Goal: Task Accomplishment & Management: Complete application form

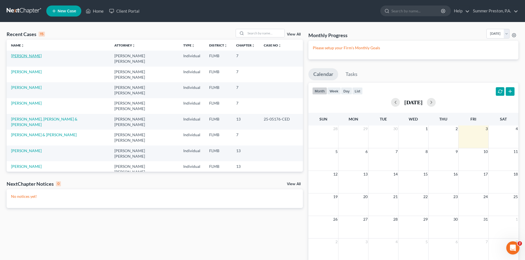
click at [23, 56] on link "[PERSON_NAME]" at bounding box center [26, 55] width 31 height 5
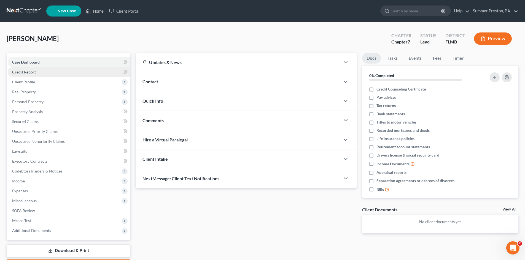
click at [36, 72] on link "Credit Report" at bounding box center [69, 72] width 123 height 10
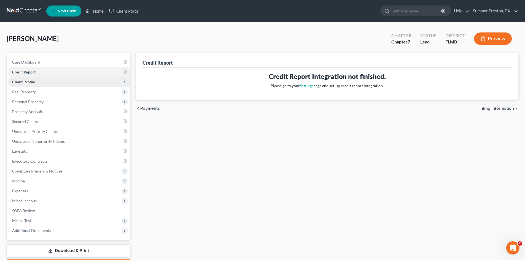
click at [34, 82] on span "Client Profile" at bounding box center [69, 82] width 123 height 10
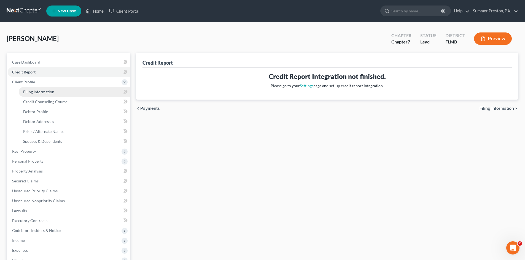
click at [50, 91] on span "Filing Information" at bounding box center [38, 92] width 31 height 5
select select "1"
select select "0"
select select "9"
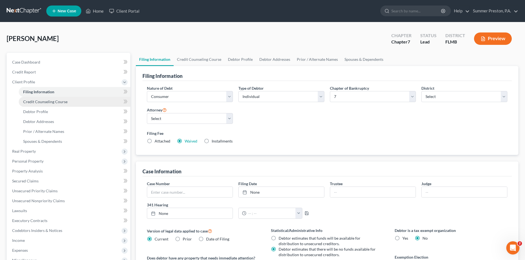
click at [54, 102] on span "Credit Counseling Course" at bounding box center [45, 101] width 44 height 5
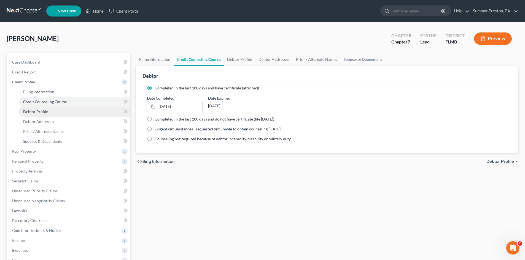
click at [47, 113] on link "Debtor Profile" at bounding box center [75, 112] width 112 height 10
select select "0"
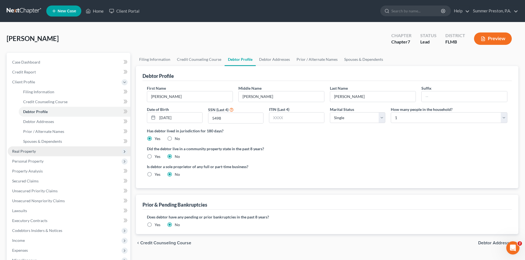
click at [29, 153] on span "Real Property" at bounding box center [24, 151] width 24 height 5
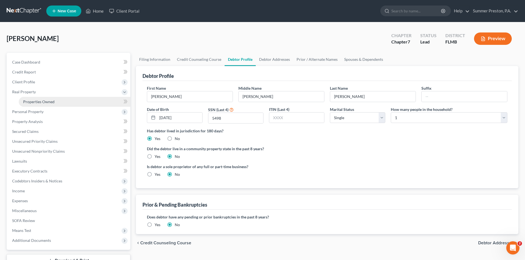
click at [54, 103] on span "Properties Owned" at bounding box center [38, 101] width 31 height 5
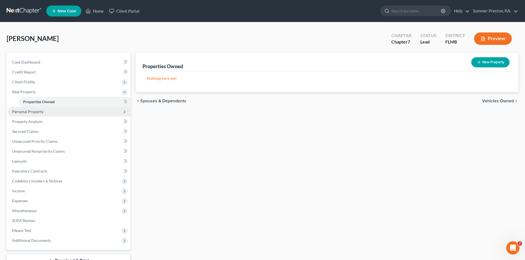
click at [42, 113] on span "Personal Property" at bounding box center [27, 111] width 31 height 5
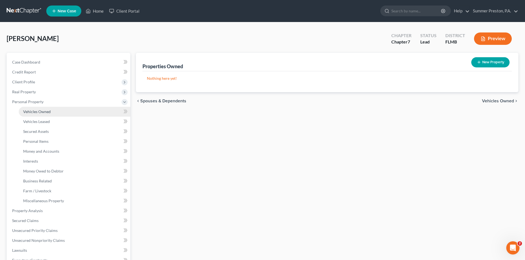
click at [48, 112] on span "Vehicles Owned" at bounding box center [37, 111] width 28 height 5
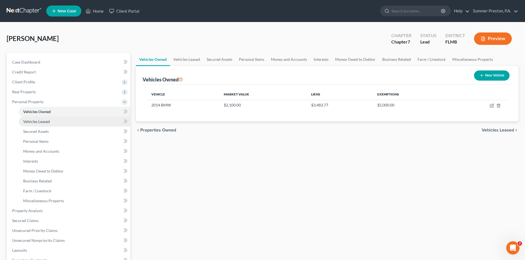
click at [51, 121] on link "Vehicles Leased" at bounding box center [75, 122] width 112 height 10
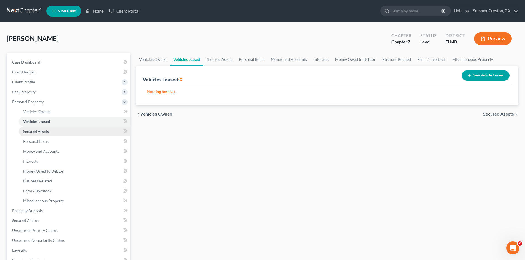
click at [46, 132] on span "Secured Assets" at bounding box center [36, 131] width 26 height 5
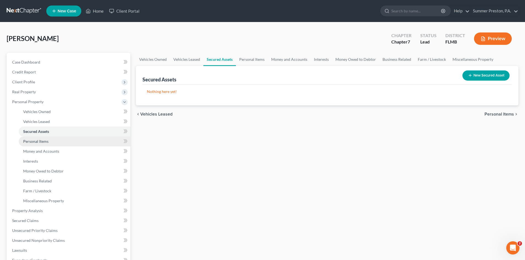
click at [47, 142] on span "Personal Items" at bounding box center [35, 141] width 25 height 5
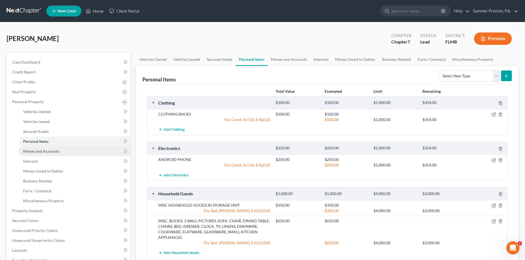
click at [48, 150] on span "Money and Accounts" at bounding box center [41, 151] width 36 height 5
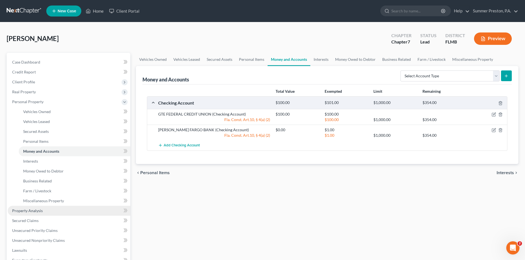
click at [36, 212] on span "Property Analysis" at bounding box center [27, 211] width 31 height 5
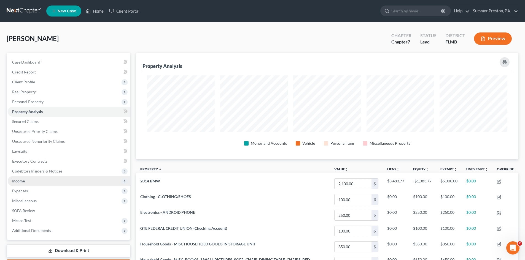
scroll to position [107, 382]
click at [31, 121] on span "Secured Claims" at bounding box center [25, 121] width 26 height 5
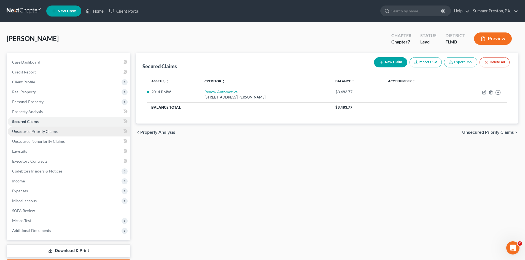
click at [57, 132] on link "Unsecured Priority Claims" at bounding box center [69, 132] width 123 height 10
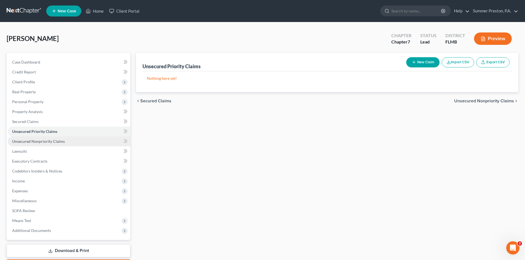
click at [60, 140] on span "Unsecured Nonpriority Claims" at bounding box center [38, 141] width 53 height 5
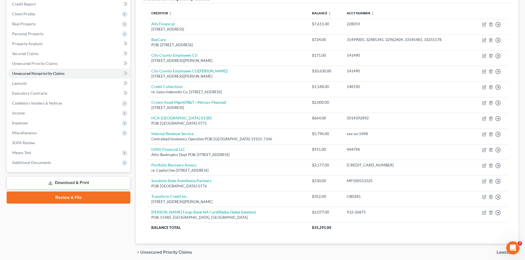
scroll to position [64, 0]
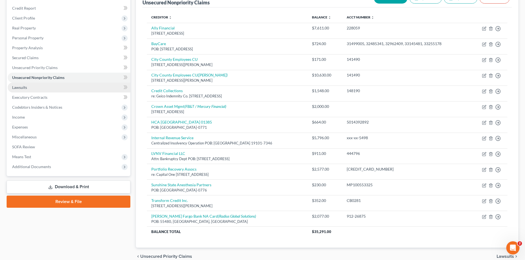
click at [19, 88] on span "Lawsuits" at bounding box center [19, 87] width 15 height 5
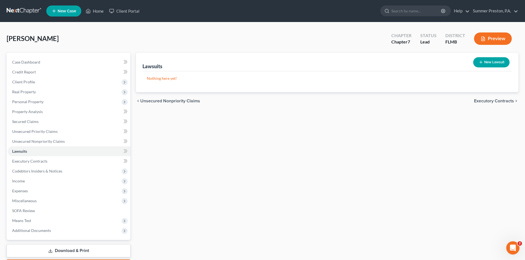
click at [491, 59] on button "New Lawsuit" at bounding box center [491, 62] width 36 height 10
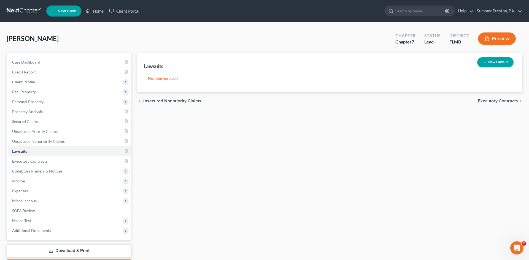
select select "0"
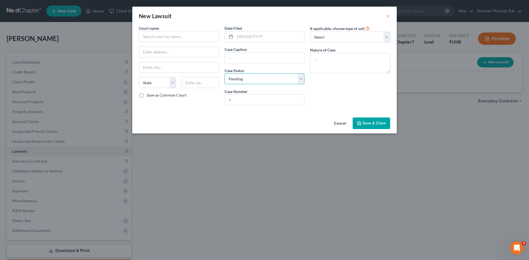
click at [302, 79] on select "Select Pending On Appeal Concluded" at bounding box center [264, 79] width 80 height 11
click at [340, 123] on button "Cancel" at bounding box center [339, 123] width 21 height 11
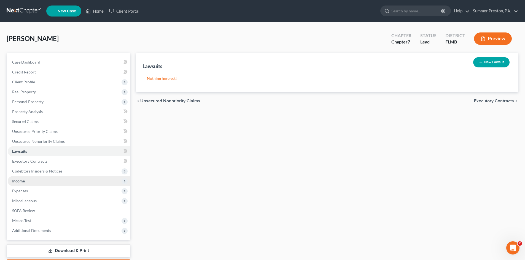
click at [18, 182] on span "Income" at bounding box center [18, 181] width 13 height 5
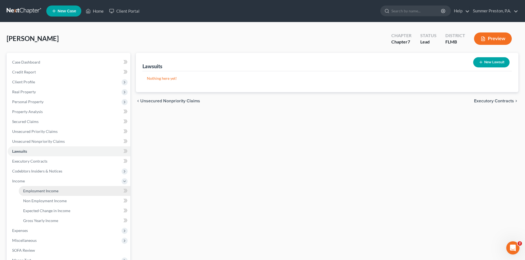
click at [59, 191] on link "Employment Income" at bounding box center [75, 191] width 112 height 10
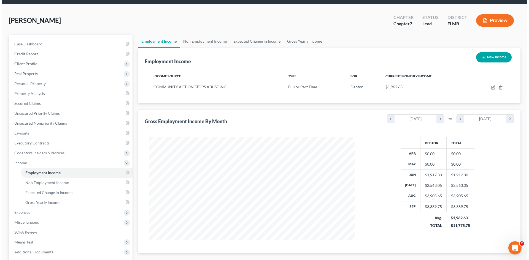
scroll to position [15, 0]
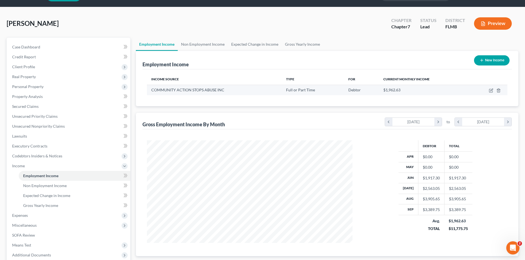
click at [209, 92] on span "COMMUNITY ACTION STOPS ABUSE INC" at bounding box center [187, 90] width 73 height 5
click at [490, 88] on icon "button" at bounding box center [491, 90] width 4 height 4
select select "0"
select select "9"
select select "2"
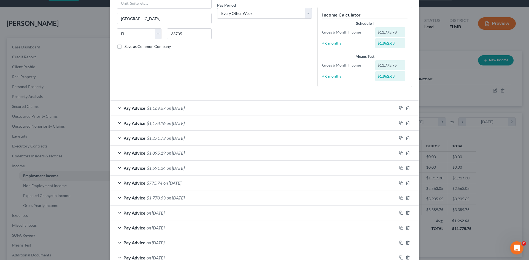
scroll to position [151, 0]
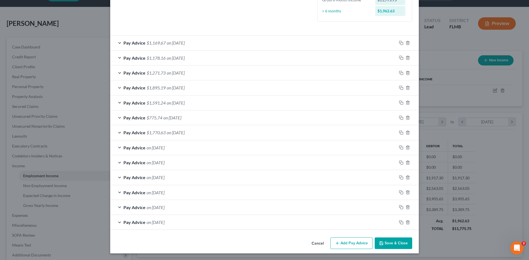
click at [164, 193] on span "on 05/02/2025" at bounding box center [156, 192] width 18 height 5
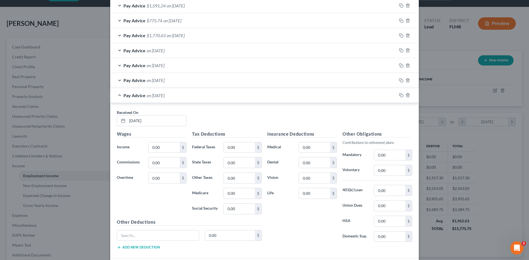
scroll to position [261, 0]
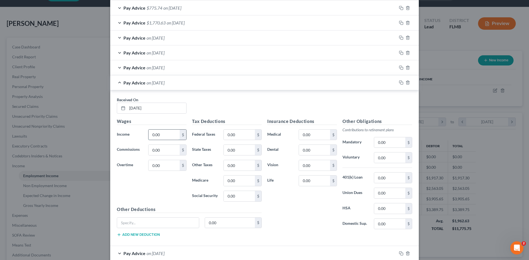
click at [168, 132] on input "0.00" at bounding box center [163, 135] width 31 height 10
type input "1,678.60"
click at [248, 182] on input "0.00" at bounding box center [239, 181] width 31 height 10
type input "24.34"
click at [242, 195] on input "0.00" at bounding box center [239, 196] width 31 height 10
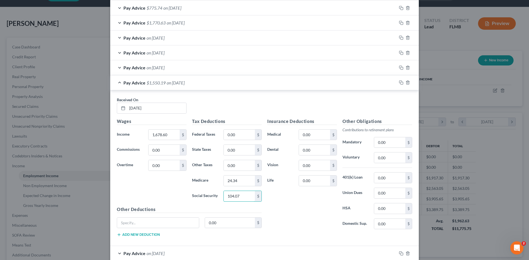
type input "104.07"
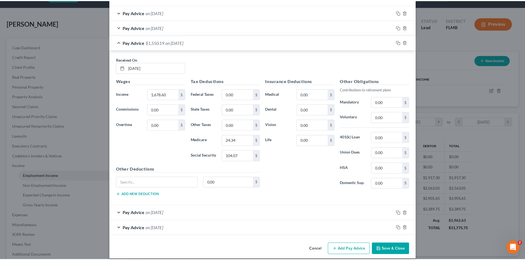
scroll to position [307, 0]
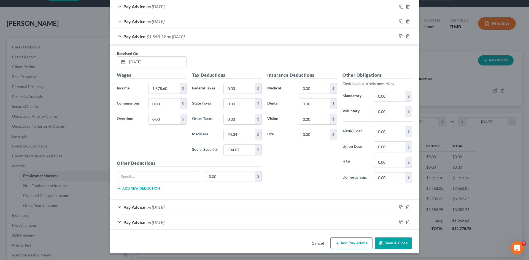
click at [394, 243] on button "Save & Close" at bounding box center [393, 244] width 37 height 12
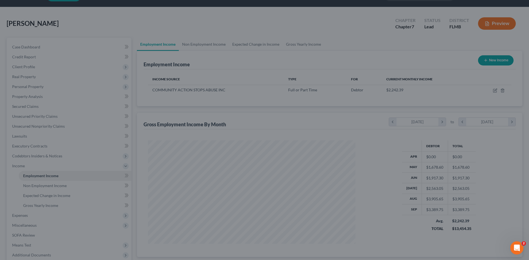
scroll to position [275341, 275227]
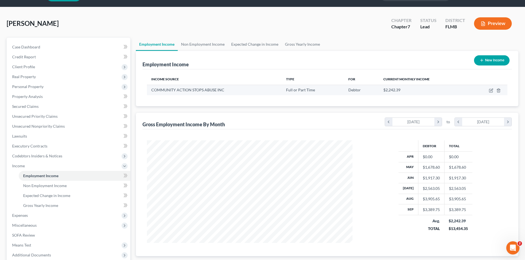
click at [217, 92] on span "COMMUNITY ACTION STOPS ABUSE INC" at bounding box center [187, 90] width 73 height 5
click at [492, 91] on icon "button" at bounding box center [491, 90] width 4 height 4
select select "0"
select select "9"
select select "2"
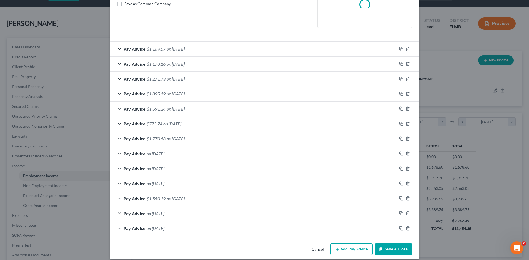
scroll to position [134, 0]
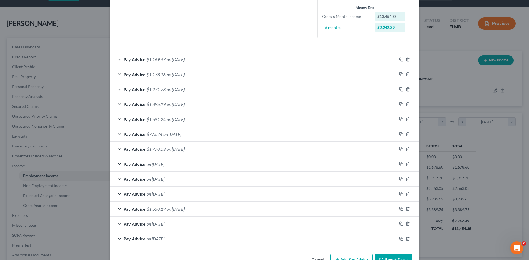
click at [164, 193] on span "on 05/16/2025" at bounding box center [156, 193] width 18 height 5
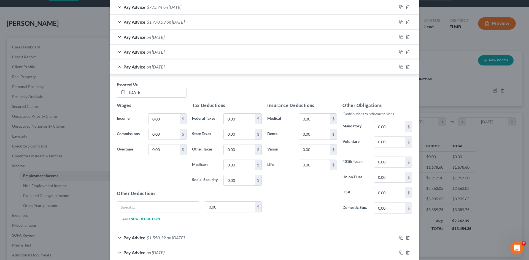
scroll to position [262, 0]
click at [170, 117] on input "0.00" at bounding box center [163, 118] width 31 height 10
type input "1,670.55"
click at [246, 166] on input "0.00" at bounding box center [239, 164] width 31 height 10
type input "24.22"
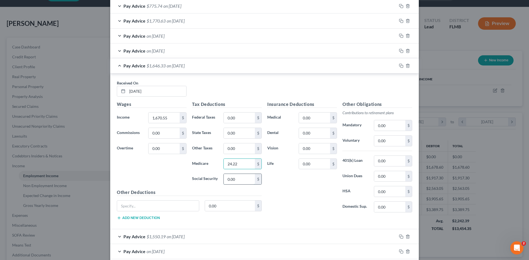
click at [240, 180] on input "0.00" at bounding box center [239, 179] width 31 height 10
type input "103.57"
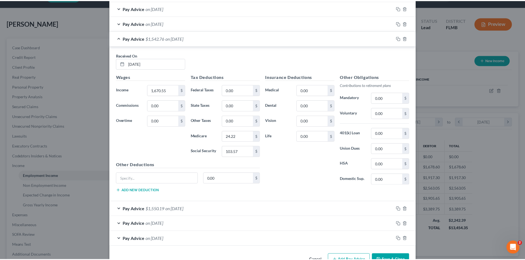
scroll to position [307, 0]
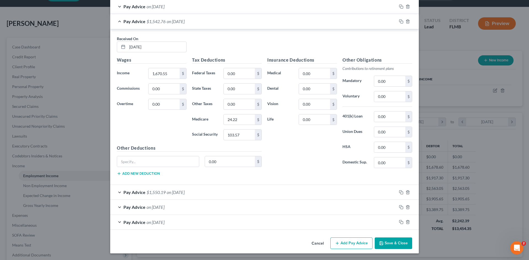
click at [396, 243] on button "Save & Close" at bounding box center [393, 244] width 37 height 12
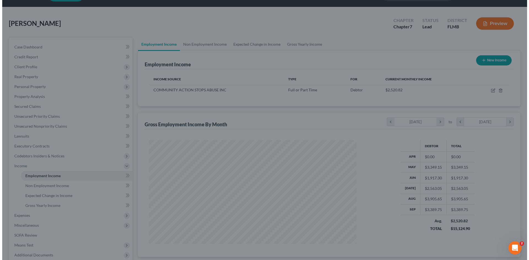
scroll to position [275341, 275227]
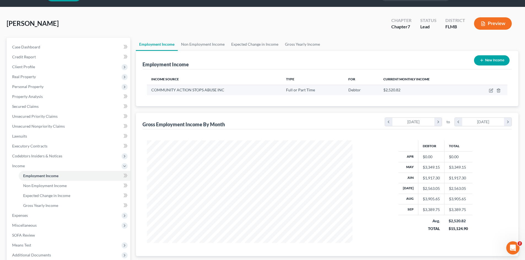
click at [488, 90] on td at bounding box center [488, 90] width 38 height 10
click at [301, 92] on span "Full or Part Time" at bounding box center [300, 90] width 29 height 5
click at [490, 91] on icon "button" at bounding box center [491, 90] width 4 height 4
select select "0"
select select "9"
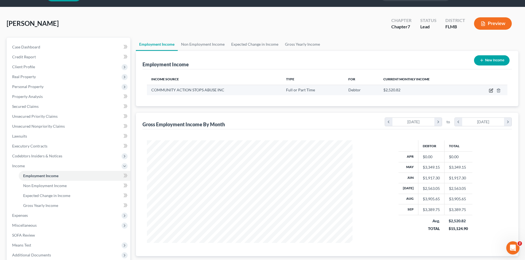
select select "2"
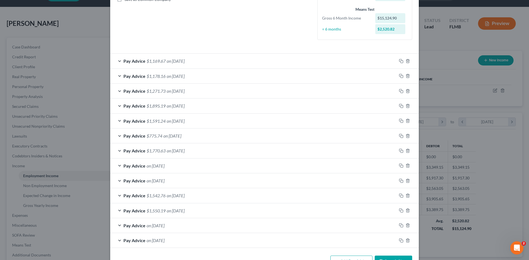
scroll to position [151, 0]
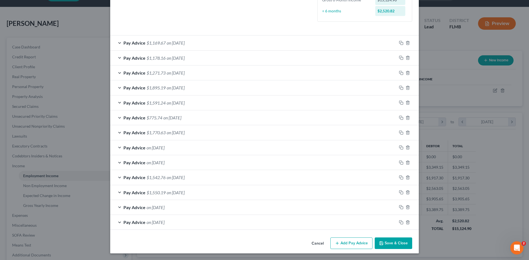
click at [159, 162] on span "on 05/30/2025" at bounding box center [156, 162] width 18 height 5
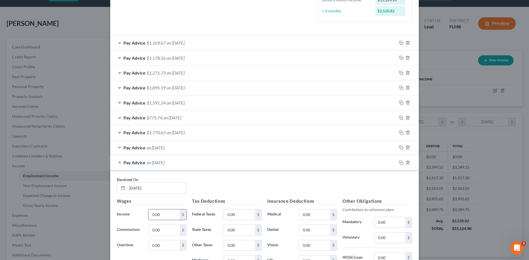
click at [166, 213] on input "0.00" at bounding box center [163, 215] width 31 height 10
type input "1,507.45"
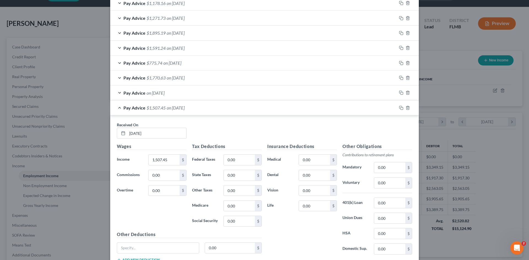
scroll to position [221, 0]
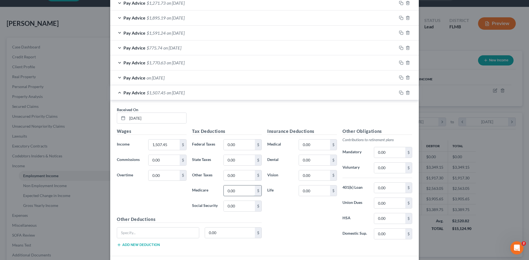
click at [236, 192] on input "0.00" at bounding box center [239, 191] width 31 height 10
type input "21.90"
click at [237, 207] on input "0.00" at bounding box center [239, 206] width 31 height 10
type input "93.66"
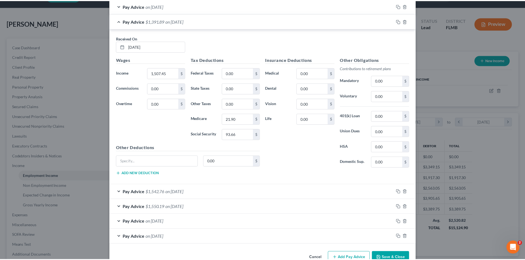
scroll to position [307, 0]
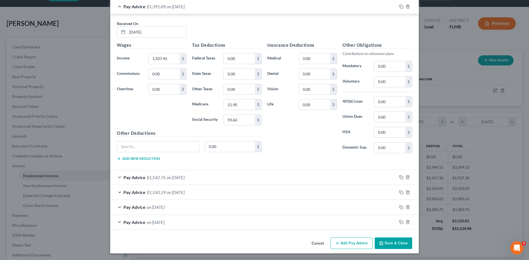
click at [389, 244] on button "Save & Close" at bounding box center [393, 244] width 37 height 12
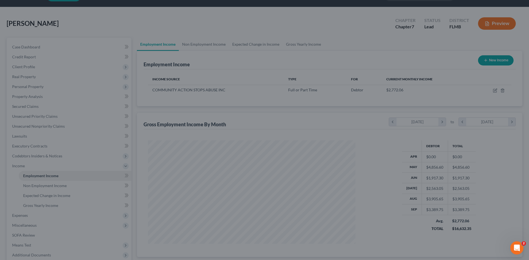
scroll to position [275341, 275227]
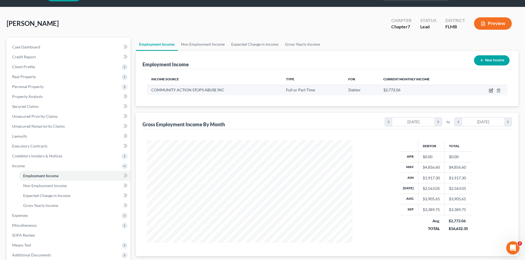
click at [490, 91] on icon "button" at bounding box center [491, 90] width 4 height 4
select select "0"
select select "9"
select select "2"
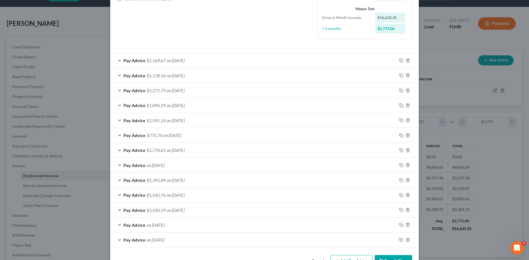
scroll to position [142, 0]
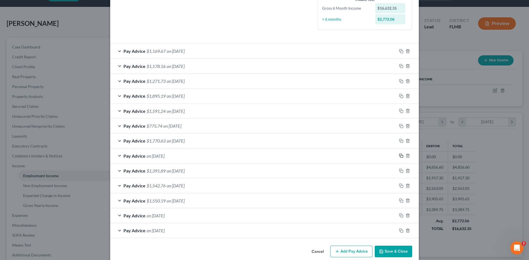
click at [399, 155] on icon "button" at bounding box center [400, 155] width 2 height 2
click at [164, 157] on span "on 06/13/2025" at bounding box center [156, 155] width 18 height 5
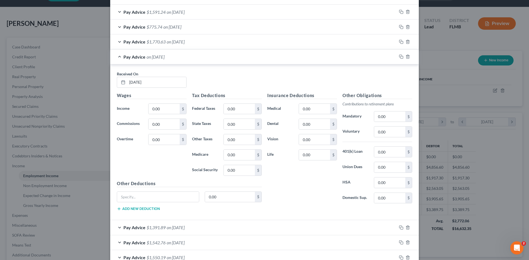
scroll to position [253, 0]
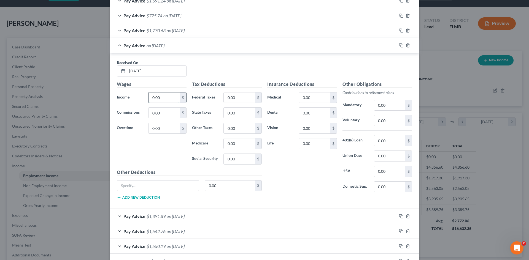
click at [162, 99] on input "0.00" at bounding box center [163, 98] width 31 height 10
type input "1,649.55"
click at [243, 145] on input "0.00" at bounding box center [239, 144] width 31 height 10
type input "23.92"
click at [234, 159] on input "0.00" at bounding box center [239, 159] width 31 height 10
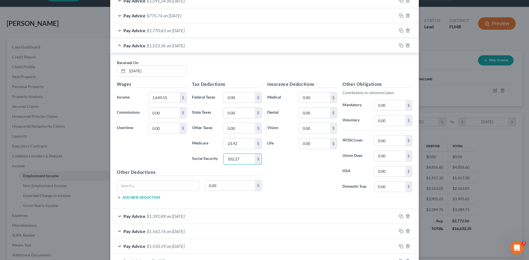
type input "102.27"
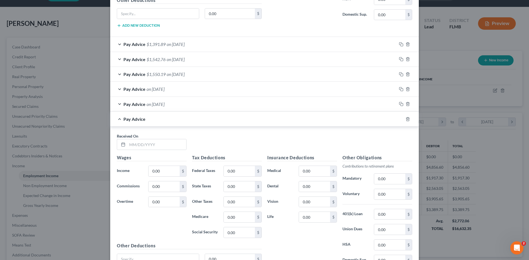
scroll to position [477, 0]
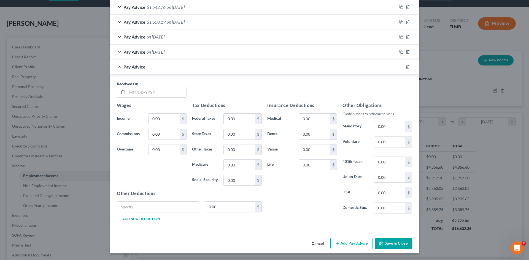
click at [399, 242] on button "Save & Close" at bounding box center [393, 244] width 37 height 12
click at [407, 66] on icon "button" at bounding box center [407, 67] width 4 height 4
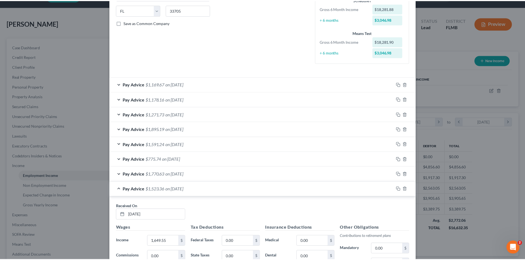
scroll to position [307, 0]
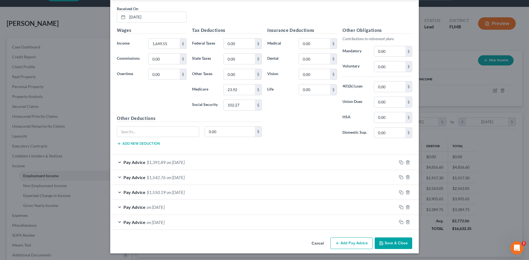
click at [392, 243] on button "Save & Close" at bounding box center [393, 244] width 37 height 12
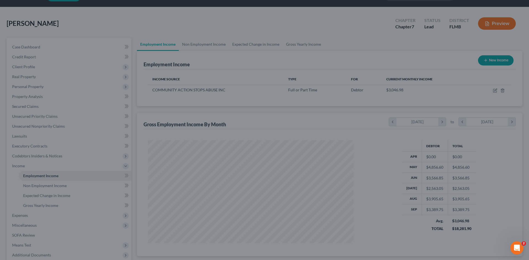
scroll to position [275341, 275227]
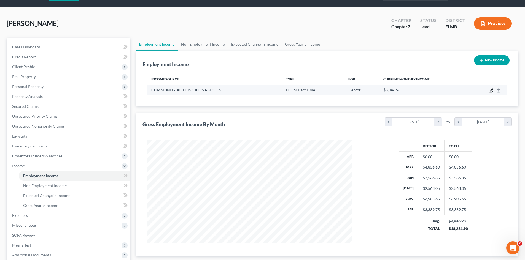
click at [492, 92] on icon "button" at bounding box center [490, 90] width 3 height 3
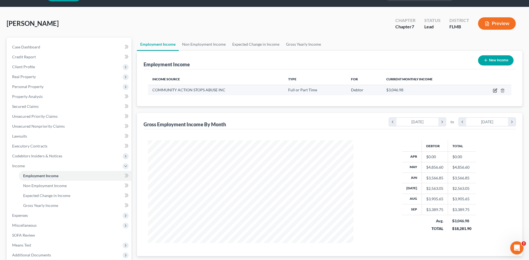
select select "0"
select select "9"
select select "2"
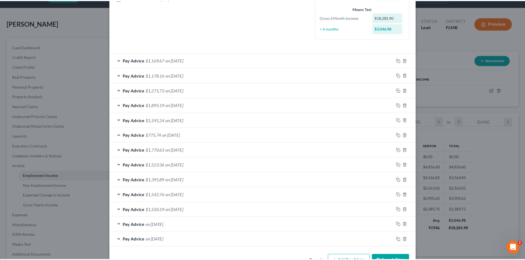
scroll to position [151, 0]
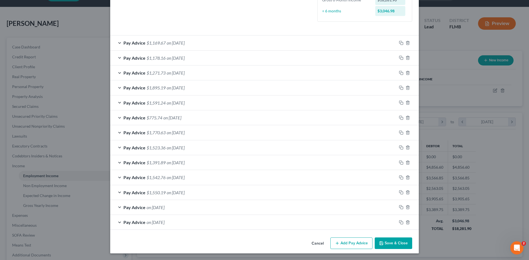
click at [395, 242] on button "Save & Close" at bounding box center [393, 244] width 37 height 12
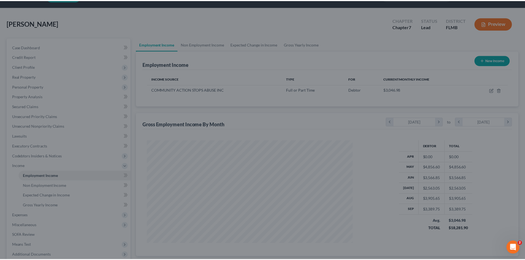
scroll to position [275341, 275227]
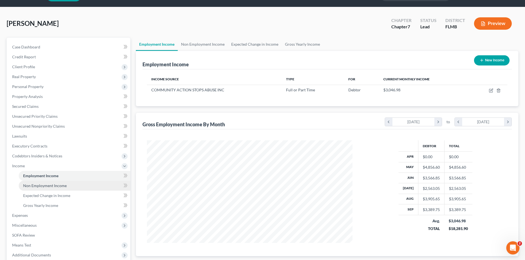
click at [55, 186] on span "Non Employment Income" at bounding box center [45, 185] width 44 height 5
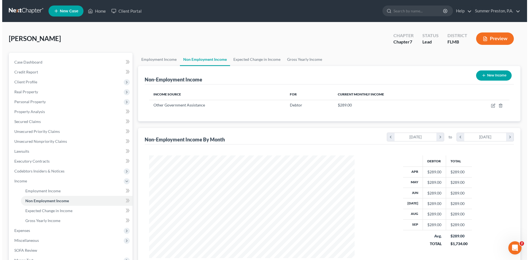
scroll to position [103, 216]
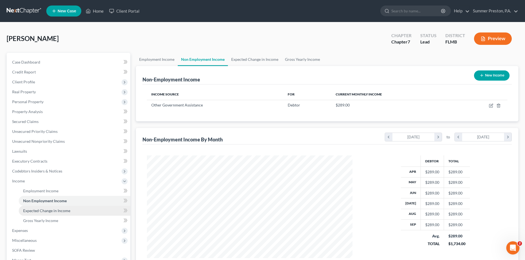
click at [47, 211] on span "Expected Change in Income" at bounding box center [46, 211] width 47 height 5
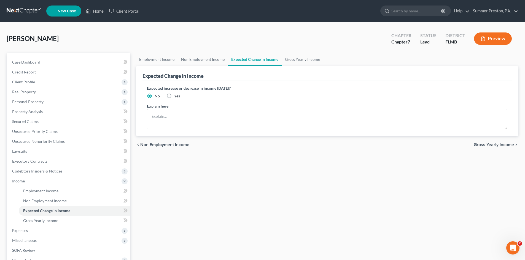
click at [174, 96] on label "Yes" at bounding box center [177, 96] width 6 height 6
click at [176, 96] on input "Yes" at bounding box center [178, 95] width 4 height 4
radio input "true"
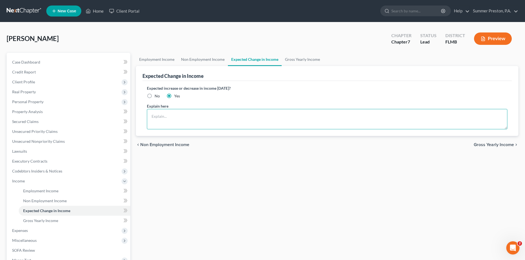
click at [173, 114] on textarea at bounding box center [327, 119] width 360 height 20
type textarea "NO LONGER RECEIVES FOOD STAMPS"
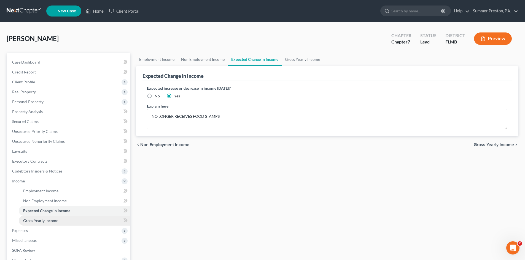
click at [41, 222] on span "Gross Yearly Income" at bounding box center [40, 220] width 35 height 5
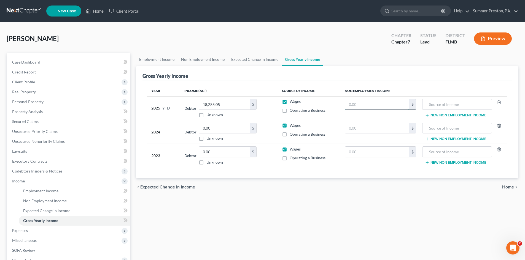
click at [405, 106] on input "text" at bounding box center [377, 104] width 64 height 10
type input "1,734.00"
click at [461, 104] on input "text" at bounding box center [456, 104] width 63 height 10
type input "FOOD STAMPS"
click at [370, 131] on input "text" at bounding box center [377, 128] width 64 height 10
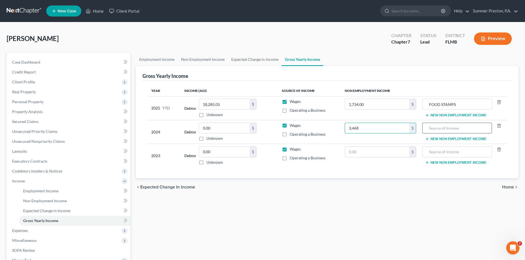
type input "3,468"
click at [462, 131] on input "text" at bounding box center [456, 128] width 63 height 10
type input "FOOD STAMPS"
click at [366, 155] on input "text" at bounding box center [377, 152] width 64 height 10
type input "0"
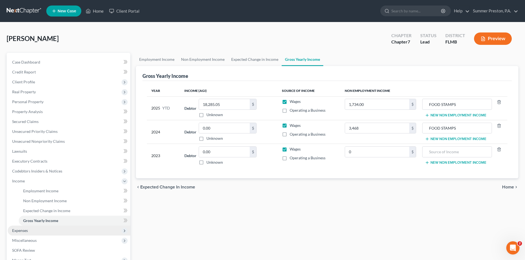
click at [25, 229] on span "Expenses" at bounding box center [20, 230] width 16 height 5
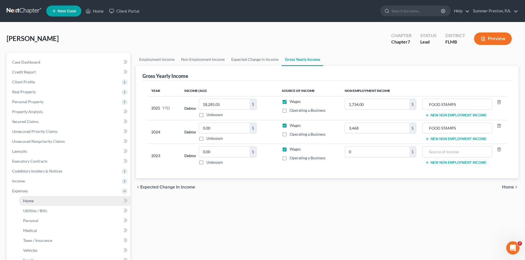
click at [29, 201] on span "Home" at bounding box center [28, 201] width 10 height 5
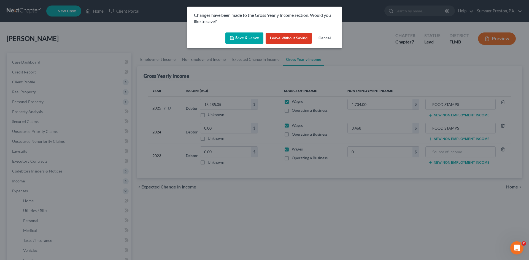
click at [235, 35] on button "Save & Leave" at bounding box center [244, 39] width 38 height 12
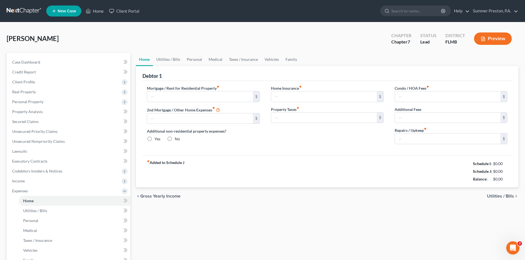
type input "0.00"
radio input "true"
type input "0.00"
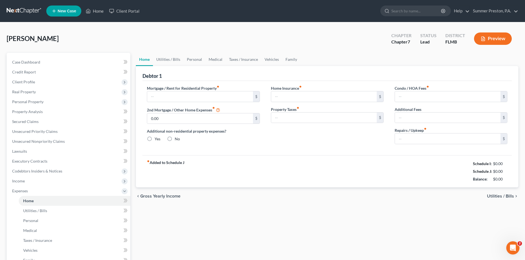
type input "0.00"
click at [38, 211] on span "Utilities / Bills" at bounding box center [35, 211] width 24 height 5
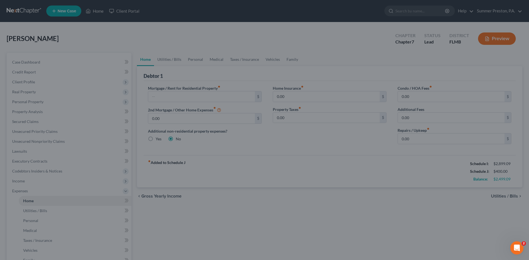
click at [35, 219] on div at bounding box center [264, 130] width 529 height 260
click at [81, 132] on div at bounding box center [264, 130] width 529 height 260
drag, startPoint x: 227, startPoint y: 255, endPoint x: 218, endPoint y: 250, distance: 9.6
click at [226, 254] on div at bounding box center [264, 130] width 529 height 260
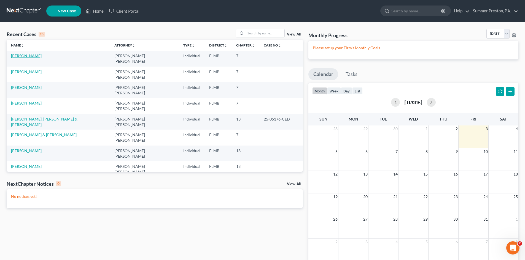
click at [27, 54] on link "[PERSON_NAME]" at bounding box center [26, 55] width 31 height 5
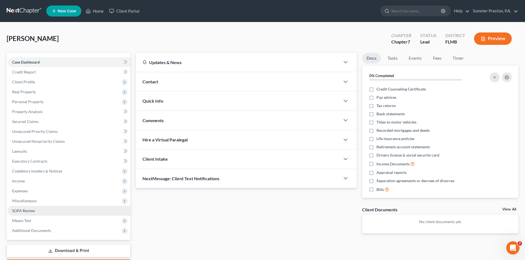
click at [30, 212] on span "SOFA Review" at bounding box center [23, 211] width 23 height 5
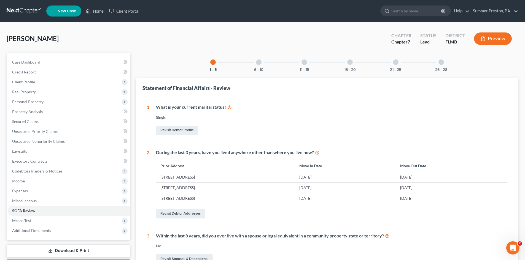
click at [257, 60] on div at bounding box center [259, 62] width 6 height 6
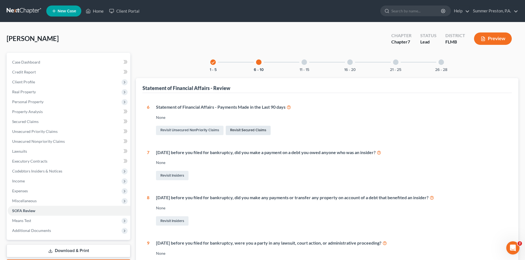
click at [260, 131] on link "Revisit Secured Claims" at bounding box center [248, 130] width 45 height 9
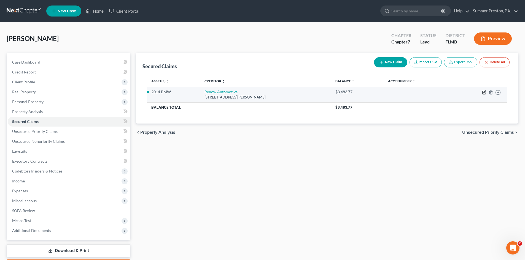
click at [483, 93] on icon "button" at bounding box center [484, 92] width 2 height 2
select select "9"
select select "2"
select select "0"
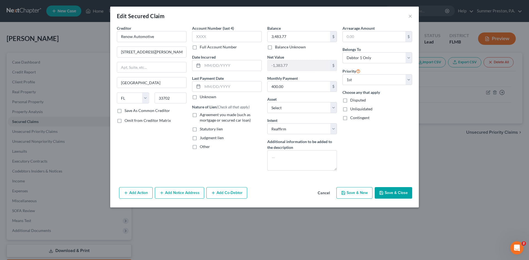
click at [125, 110] on label "Save As Common Creditor" at bounding box center [147, 111] width 45 height 6
click at [127, 110] on input "Save As Common Creditor" at bounding box center [129, 110] width 4 height 4
checkbox input "true"
click at [242, 85] on input "text" at bounding box center [231, 87] width 59 height 10
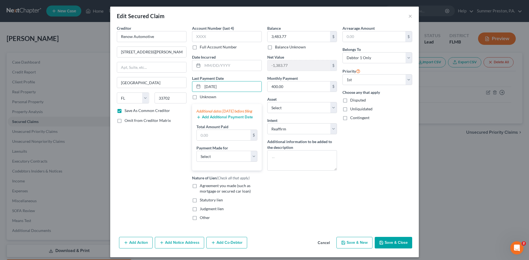
type input "[DATE]"
click at [211, 120] on button "Add Additional Payment Date" at bounding box center [224, 117] width 56 height 4
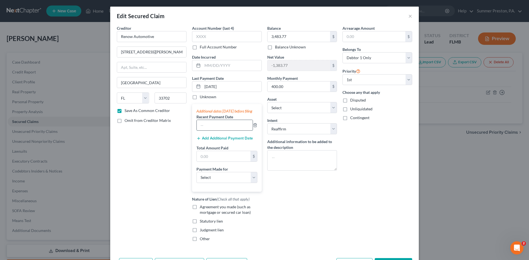
click at [231, 130] on input "text" at bounding box center [225, 125] width 56 height 10
type input "[DATE]"
click at [224, 162] on input "text" at bounding box center [224, 156] width 54 height 10
type input "700.00"
click at [251, 183] on select "Select Car Credit Card Loan Repayment Mortgage Other Suppliers Or Vendors" at bounding box center [226, 177] width 61 height 11
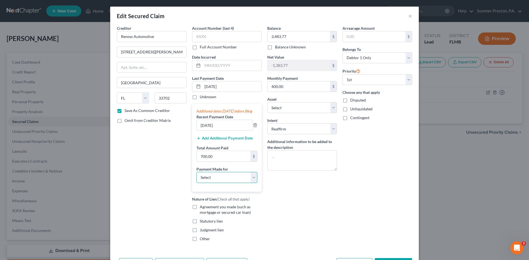
select select "0"
click at [196, 177] on select "Select Car Credit Card Loan Repayment Mortgage Other Suppliers Or Vendors" at bounding box center [226, 177] width 61 height 11
click at [200, 211] on label "Agreement you made (such as mortgage or secured car loan)" at bounding box center [231, 209] width 62 height 11
click at [202, 208] on input "Agreement you made (such as mortgage or secured car loan)" at bounding box center [204, 206] width 4 height 4
checkbox input "true"
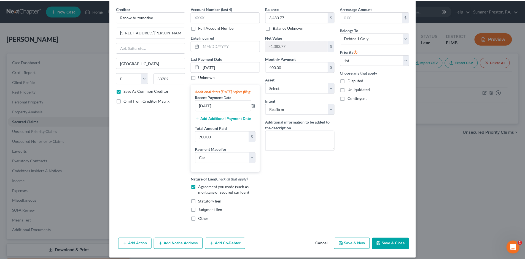
scroll to position [30, 0]
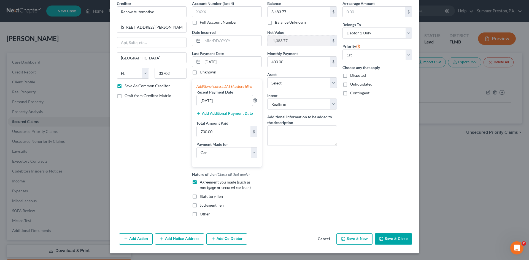
click at [397, 240] on button "Save & Close" at bounding box center [393, 240] width 37 height 12
checkbox input "false"
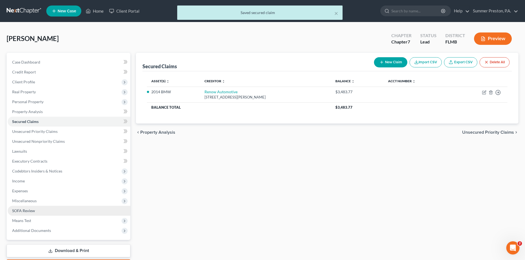
click at [27, 213] on link "SOFA Review" at bounding box center [69, 211] width 123 height 10
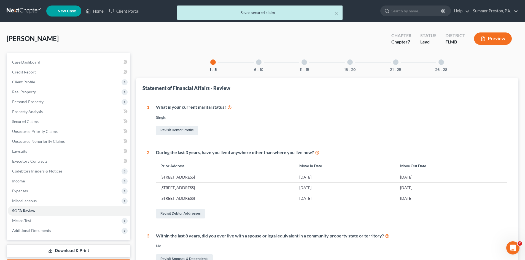
click at [257, 60] on div at bounding box center [259, 62] width 6 height 6
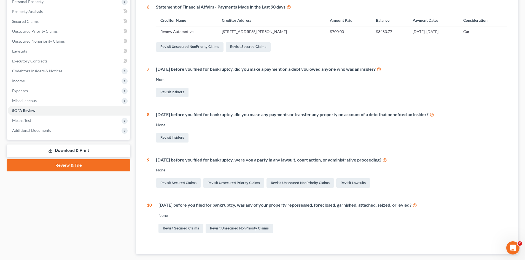
scroll to position [105, 0]
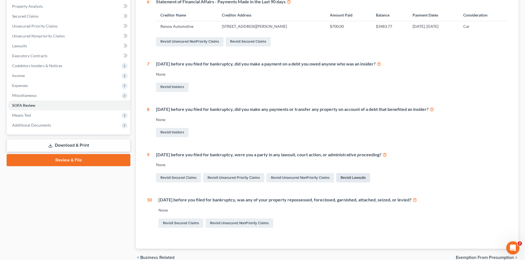
click at [353, 177] on link "Revisit Lawsuits" at bounding box center [353, 177] width 34 height 9
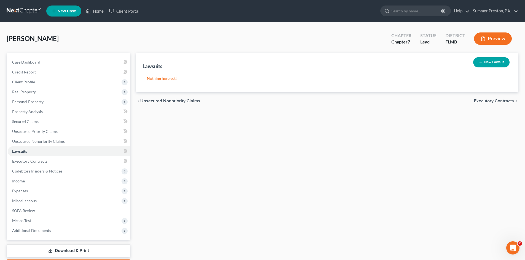
click at [502, 63] on button "New Lawsuit" at bounding box center [491, 62] width 36 height 10
select select "0"
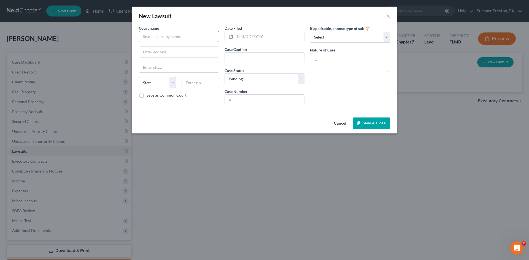
click at [193, 41] on input "text" at bounding box center [179, 36] width 80 height 11
drag, startPoint x: 191, startPoint y: 38, endPoint x: 181, endPoint y: 36, distance: 9.8
click at [191, 37] on input "text" at bounding box center [179, 36] width 80 height 11
type input "C"
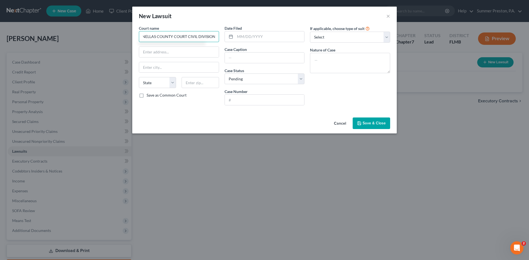
type input "PINELLAS COUNTY COURT CIVIL DIVISION"
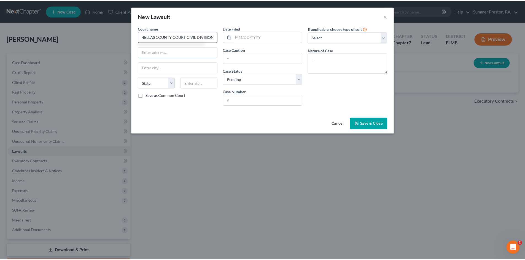
scroll to position [0, 0]
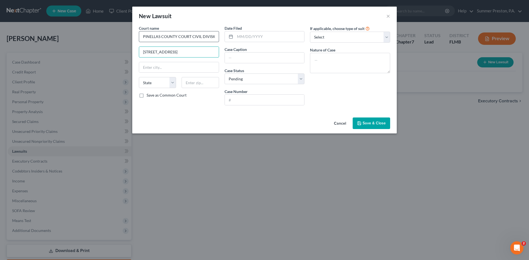
type input "[STREET_ADDRESS]"
type input "CLEARWATER"
select select "9"
type input "33756"
type input "Clearwater"
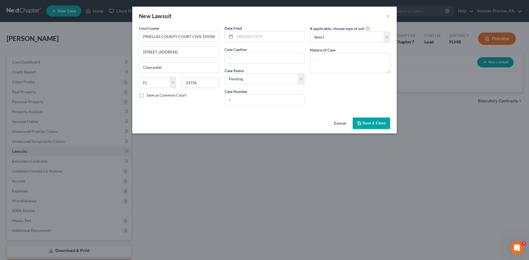
click at [147, 95] on label "Save as Common Court" at bounding box center [167, 96] width 40 height 6
click at [149, 95] on input "Save as Common Court" at bounding box center [151, 95] width 4 height 4
checkbox input "true"
click at [269, 34] on input "text" at bounding box center [269, 36] width 69 height 10
type input "[DATE]"
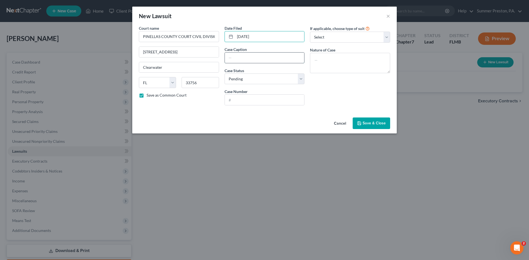
click at [264, 56] on input "text" at bounding box center [265, 58] width 80 height 10
type input "CONTINUING WRIT OF GARNISHMENT"
type input "24-007187-CO"
click at [386, 38] on select "Select Repossession Garnishment Foreclosure Attached, Seized, Or Levied Other" at bounding box center [350, 37] width 80 height 11
select select "1"
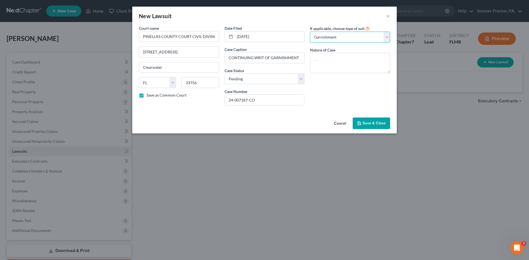
click at [310, 32] on select "Select Repossession Garnishment Foreclosure Attached, Seized, Or Levied Other" at bounding box center [350, 37] width 80 height 11
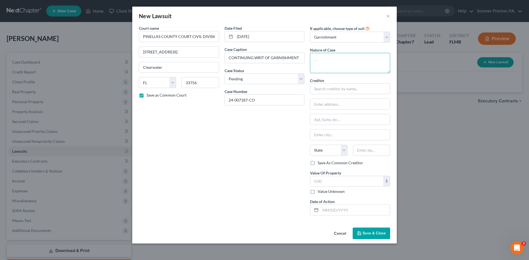
click at [352, 60] on textarea at bounding box center [350, 63] width 80 height 20
type textarea "GARNISHMENT OF WAGES FOR NON PAYMENT OF CONSUMER DEBT"
click at [356, 91] on input "text" at bounding box center [350, 88] width 80 height 11
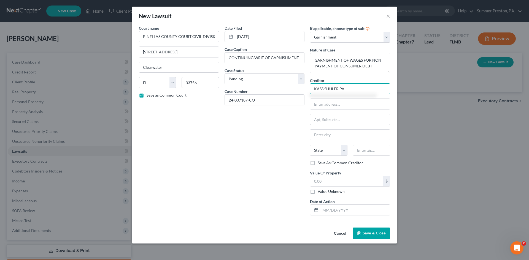
type input "KASS SHULER PA"
type input "F"
type input "for City County Employees Credit Union"
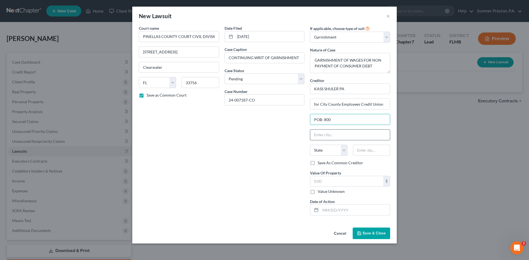
type input "POB: 800"
drag, startPoint x: 350, startPoint y: 134, endPoint x: 336, endPoint y: 144, distance: 17.4
click at [348, 138] on input "text" at bounding box center [350, 135] width 80 height 10
type input "[GEOGRAPHIC_DATA]"
select select "9"
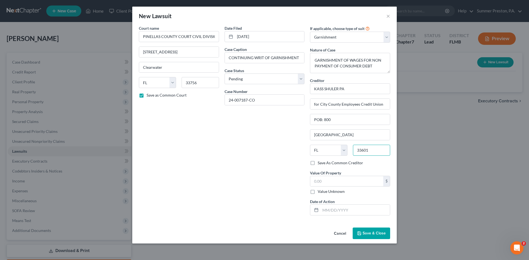
type input "33601"
click at [318, 163] on label "Save As Common Creditor" at bounding box center [340, 163] width 45 height 6
click at [320, 163] on input "Save As Common Creditor" at bounding box center [322, 162] width 4 height 4
checkbox input "true"
click at [346, 184] on input "text" at bounding box center [346, 181] width 73 height 10
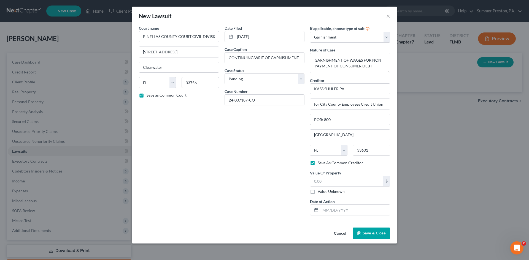
click at [318, 191] on label "Value Unknown" at bounding box center [331, 192] width 27 height 6
click at [320, 191] on input "Value Unknown" at bounding box center [322, 191] width 4 height 4
checkbox input "true"
type input "0.00"
click at [356, 210] on input "text" at bounding box center [354, 210] width 69 height 10
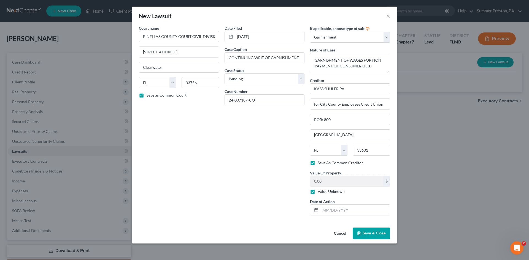
drag, startPoint x: 309, startPoint y: 231, endPoint x: 170, endPoint y: 239, distance: 139.6
click at [170, 239] on div "Cancel Save & Close" at bounding box center [264, 235] width 264 height 18
click at [354, 209] on input "text" at bounding box center [354, 210] width 69 height 10
type input "[DATE]"
click at [375, 231] on span "Save & Close" at bounding box center [373, 233] width 23 height 5
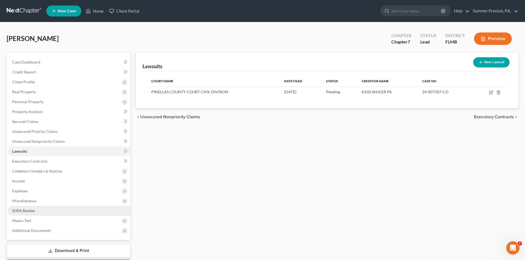
click at [30, 210] on span "SOFA Review" at bounding box center [23, 211] width 23 height 5
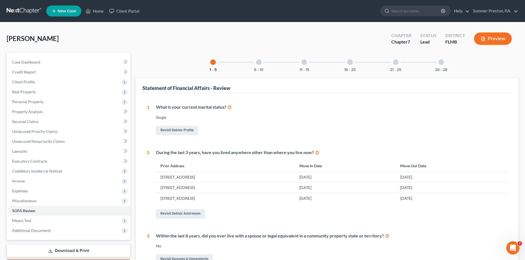
click at [261, 60] on div at bounding box center [259, 62] width 6 height 6
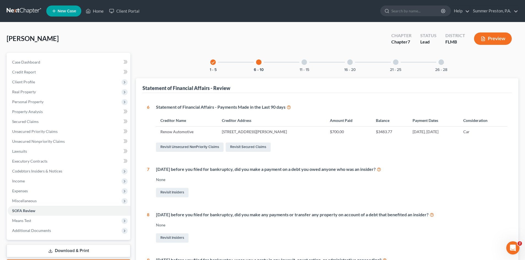
click at [304, 59] on div "11 - 15" at bounding box center [304, 62] width 19 height 19
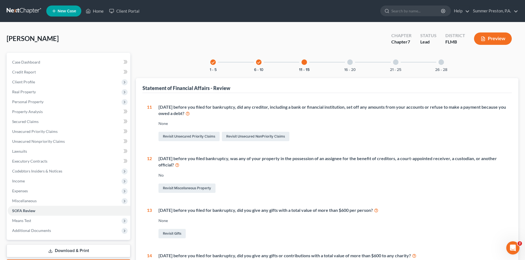
click at [347, 63] on div at bounding box center [350, 62] width 6 height 6
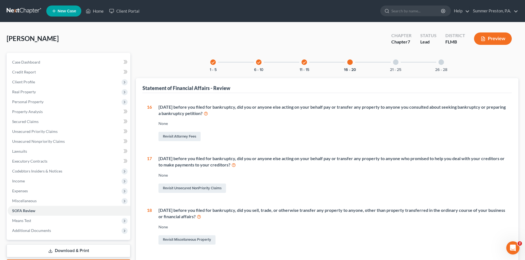
click at [396, 63] on div at bounding box center [396, 62] width 6 height 6
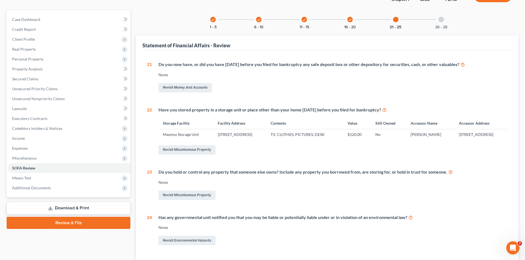
scroll to position [32, 0]
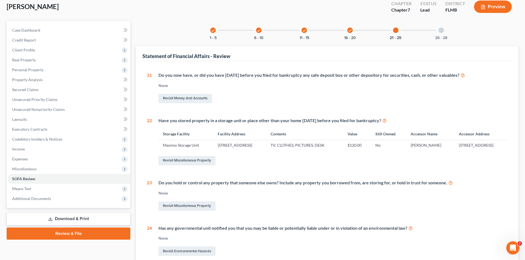
click at [442, 31] on div at bounding box center [441, 31] width 6 height 6
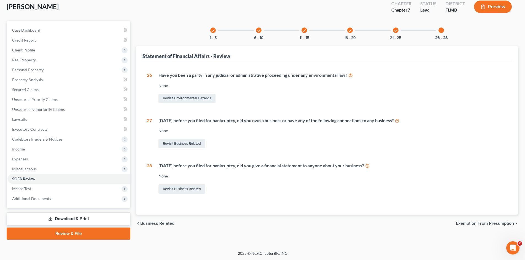
click at [395, 31] on icon "check" at bounding box center [396, 31] width 4 height 4
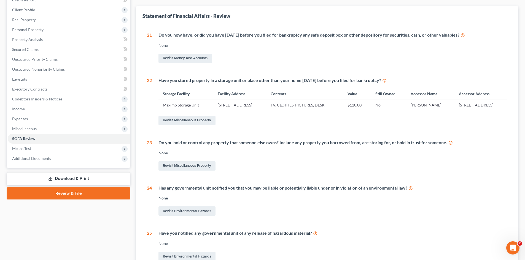
scroll to position [0, 0]
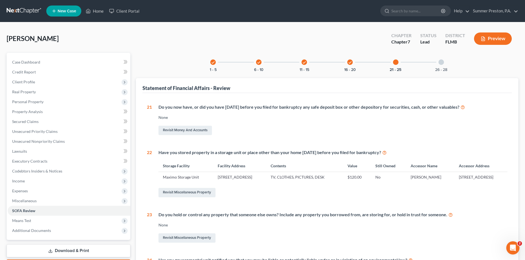
click at [212, 61] on icon "check" at bounding box center [213, 63] width 4 height 4
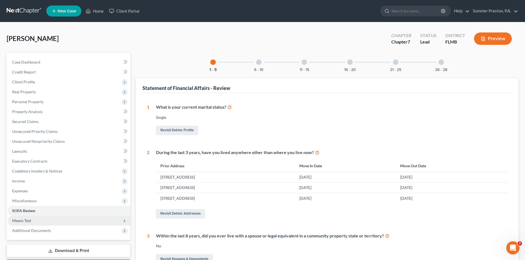
click at [28, 221] on span "Means Test" at bounding box center [21, 220] width 19 height 5
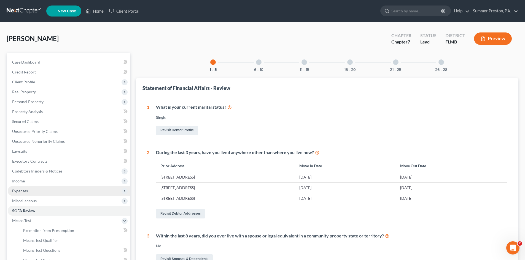
click at [26, 190] on span "Expenses" at bounding box center [20, 191] width 16 height 5
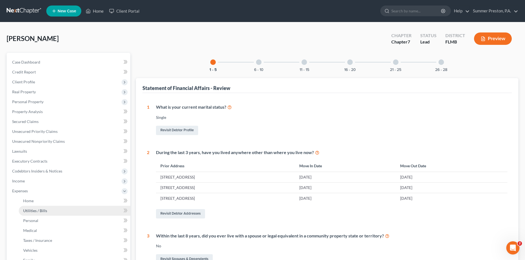
click at [31, 210] on span "Utilities / Bills" at bounding box center [35, 211] width 24 height 5
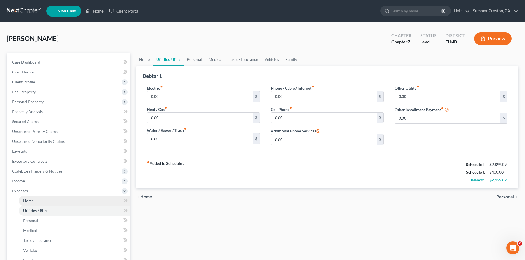
click at [33, 202] on span "Home" at bounding box center [28, 201] width 10 height 5
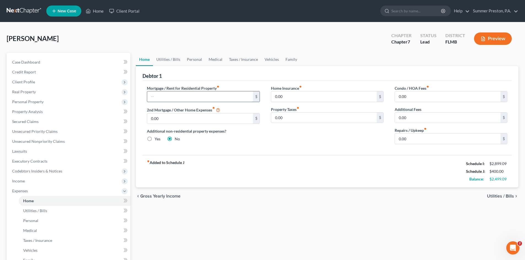
drag, startPoint x: 208, startPoint y: 97, endPoint x: 203, endPoint y: 97, distance: 5.0
click at [205, 97] on input "text" at bounding box center [199, 96] width 105 height 10
type input "1,320.00"
click at [201, 120] on input "0.00" at bounding box center [199, 118] width 105 height 10
click at [416, 136] on input "0.00" at bounding box center [447, 139] width 105 height 10
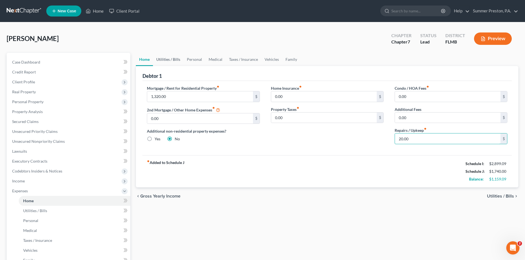
type input "20.00"
click at [163, 60] on link "Utilities / Bills" at bounding box center [168, 59] width 31 height 13
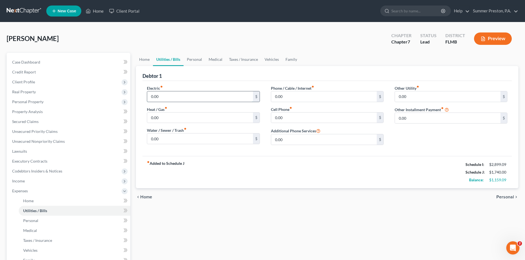
click at [167, 98] on input "0.00" at bounding box center [199, 96] width 105 height 10
type input "200.00"
click at [304, 96] on input "0.00" at bounding box center [323, 96] width 105 height 10
type input "80.00"
click at [296, 114] on input "0.00" at bounding box center [323, 118] width 105 height 10
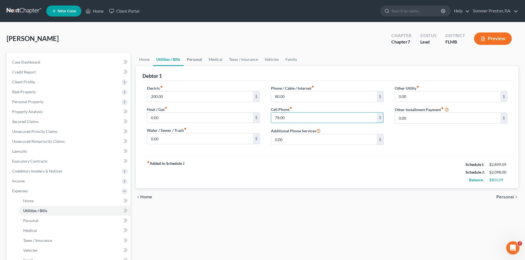
type input "78.00"
click at [196, 58] on link "Personal" at bounding box center [194, 59] width 22 height 13
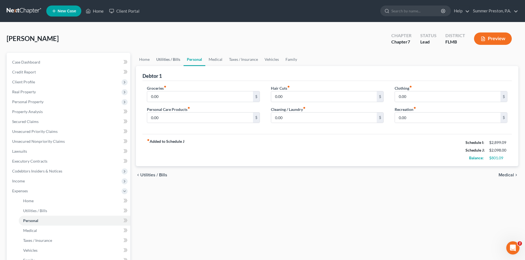
click at [170, 60] on link "Utilities / Bills" at bounding box center [168, 59] width 31 height 13
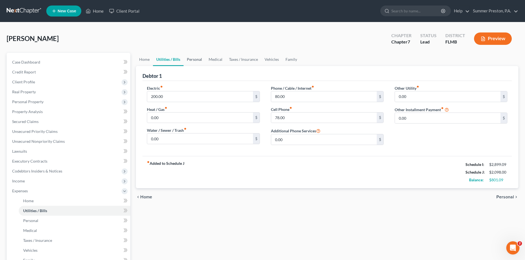
click at [191, 61] on link "Personal" at bounding box center [194, 59] width 22 height 13
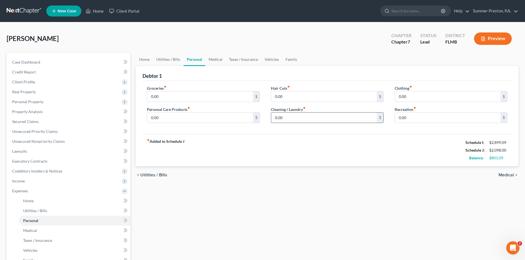
click at [304, 117] on input "0.00" at bounding box center [323, 118] width 105 height 10
type input "80.00"
click at [411, 96] on input "0.00" at bounding box center [447, 96] width 105 height 10
type input "50.00"
click at [437, 119] on input "0.00" at bounding box center [447, 118] width 105 height 10
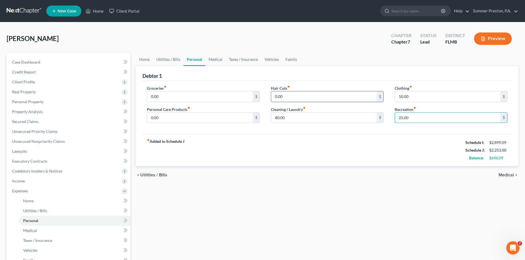
type input "25.00"
click at [296, 98] on input "0.00" at bounding box center [323, 96] width 105 height 10
click at [171, 119] on input "0.00" at bounding box center [199, 118] width 105 height 10
type input "60.00"
click at [174, 94] on input "0.00" at bounding box center [199, 96] width 105 height 10
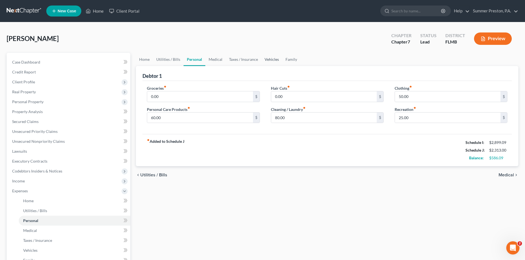
click at [272, 60] on link "Vehicles" at bounding box center [271, 59] width 21 height 13
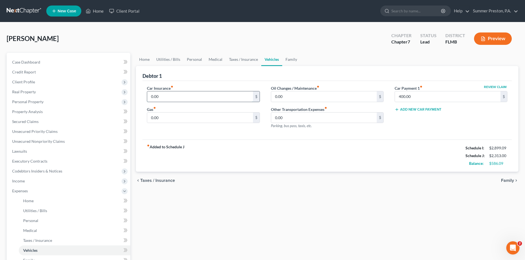
click at [179, 95] on input "0.00" at bounding box center [199, 96] width 105 height 10
type input "289.00"
click at [303, 96] on input "0.00" at bounding box center [323, 96] width 105 height 10
type input "40.00"
click at [168, 117] on input "0.00" at bounding box center [199, 118] width 105 height 10
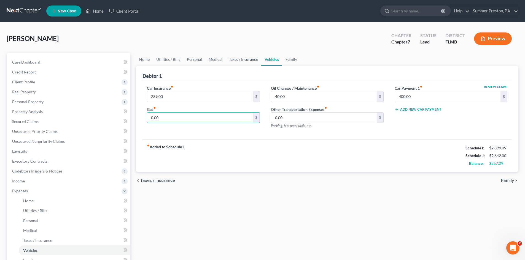
click at [248, 59] on link "Taxes / Insurance" at bounding box center [244, 59] width 36 height 13
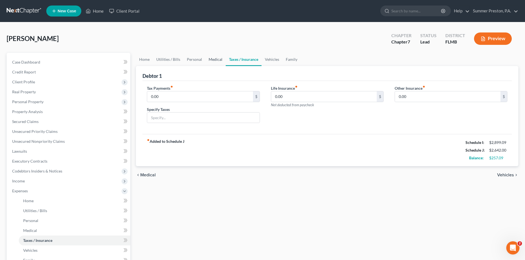
click at [213, 60] on link "Medical" at bounding box center [215, 59] width 20 height 13
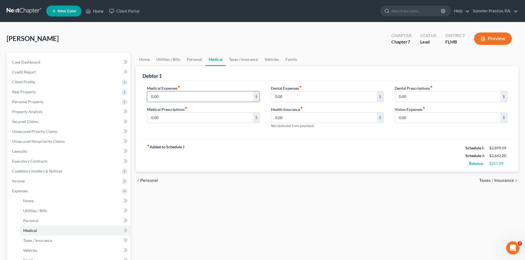
click at [205, 100] on input "0.00" at bounding box center [199, 96] width 105 height 10
type input "45.00"
click at [323, 120] on input "0.00" at bounding box center [323, 118] width 105 height 10
type input "31.00"
click at [191, 57] on link "Personal" at bounding box center [194, 59] width 22 height 13
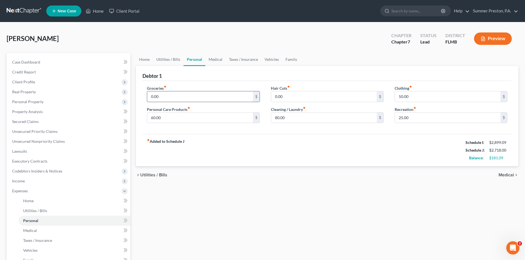
click at [182, 94] on input "0.00" at bounding box center [199, 96] width 105 height 10
type input "4"
type input "300.00"
click at [414, 119] on input "25.00" at bounding box center [447, 118] width 105 height 10
type input "0"
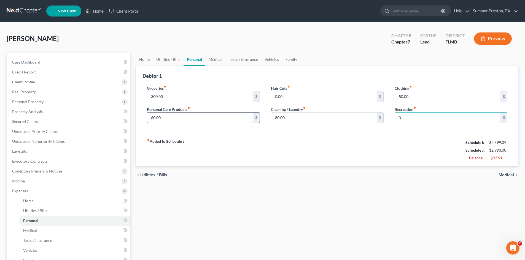
click at [185, 118] on input "60.00" at bounding box center [199, 118] width 105 height 10
type input "40.00"
click at [410, 97] on input "50.00" at bounding box center [447, 96] width 105 height 10
type input "25.00"
click at [213, 59] on link "Medical" at bounding box center [215, 59] width 20 height 13
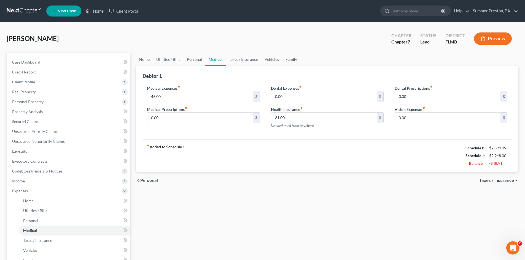
click at [290, 60] on link "Family" at bounding box center [291, 59] width 18 height 13
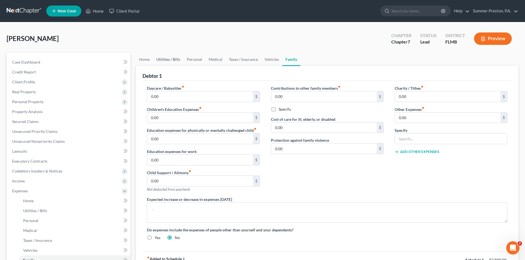
click at [164, 61] on link "Utilities / Bills" at bounding box center [168, 59] width 31 height 13
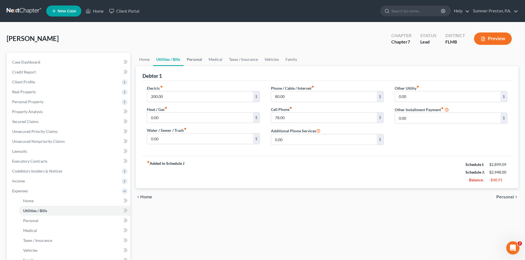
click at [200, 61] on link "Personal" at bounding box center [194, 59] width 22 height 13
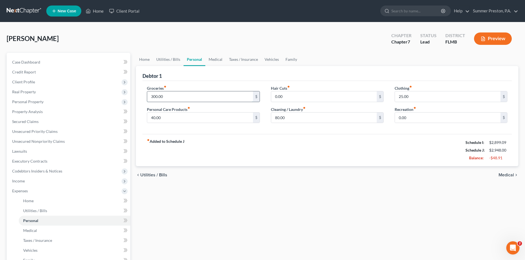
click at [168, 97] on input "300.00" at bounding box center [199, 96] width 105 height 10
type input "250.00"
click at [166, 118] on input "40.00" at bounding box center [199, 118] width 105 height 10
type input "35.00"
click at [169, 99] on input "250.00" at bounding box center [199, 96] width 105 height 10
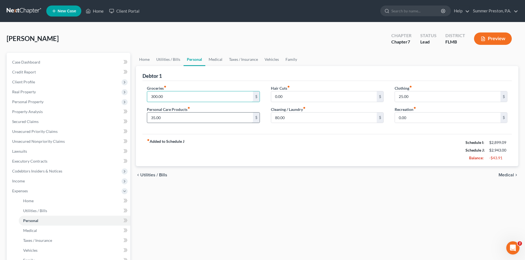
type input "300.00"
click at [179, 117] on input "35.00" at bounding box center [199, 118] width 105 height 10
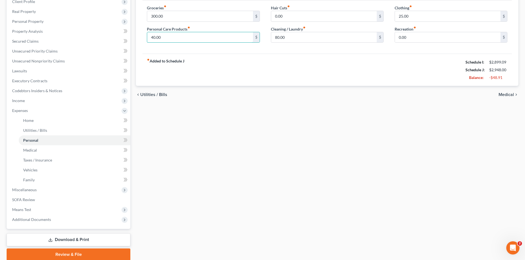
scroll to position [102, 0]
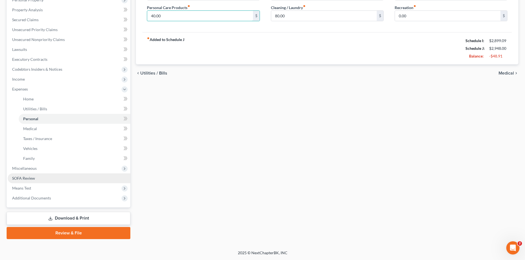
type input "40.00"
click at [28, 178] on span "SOFA Review" at bounding box center [23, 178] width 23 height 5
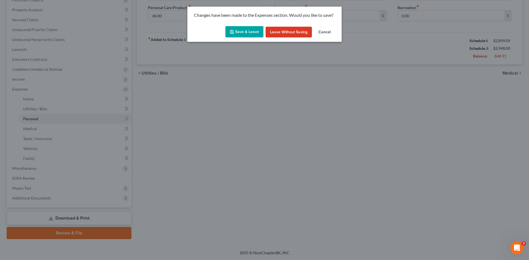
click at [239, 31] on button "Save & Leave" at bounding box center [244, 32] width 38 height 12
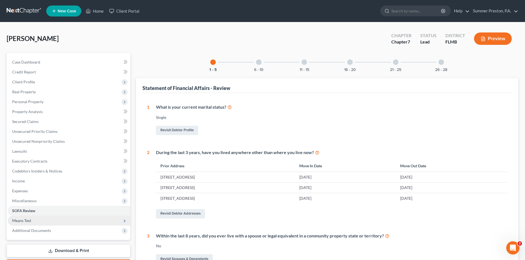
click at [24, 221] on span "Means Test" at bounding box center [21, 220] width 19 height 5
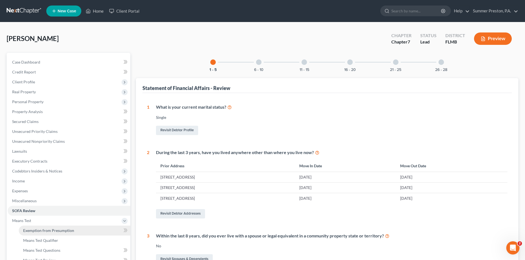
click at [57, 230] on span "Exemption from Presumption" at bounding box center [48, 230] width 51 height 5
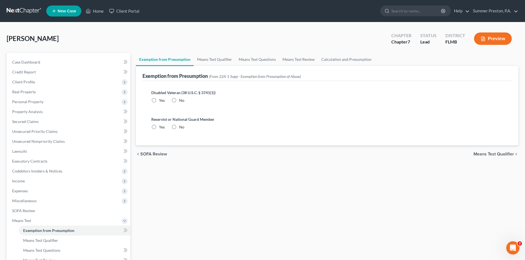
click at [179, 100] on label "No" at bounding box center [181, 101] width 5 height 6
click at [181, 100] on input "No" at bounding box center [183, 100] width 4 height 4
radio input "true"
drag, startPoint x: 174, startPoint y: 126, endPoint x: 207, endPoint y: 106, distance: 38.3
click at [179, 125] on label "No" at bounding box center [181, 128] width 5 height 6
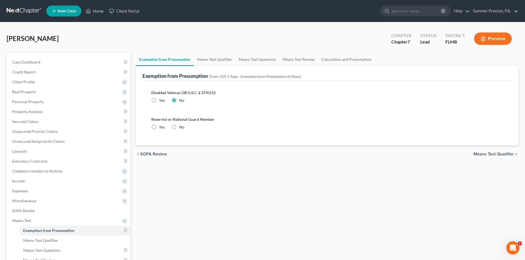
click at [181, 125] on input "No" at bounding box center [183, 127] width 4 height 4
radio input "true"
click at [209, 63] on link "Means Test Qualifier" at bounding box center [215, 59] width 42 height 13
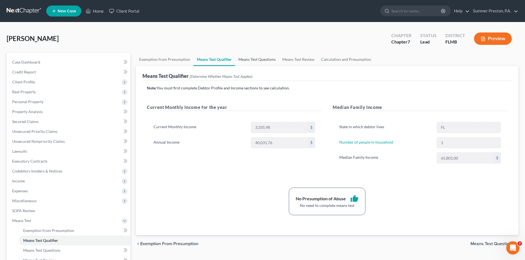
click at [253, 63] on link "Means Test Questions" at bounding box center [257, 59] width 44 height 13
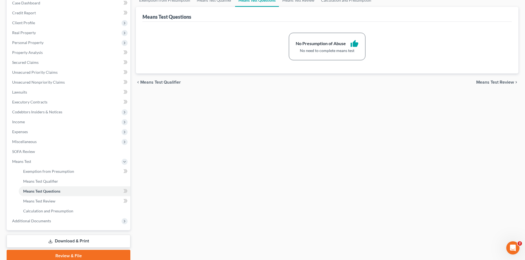
scroll to position [82, 0]
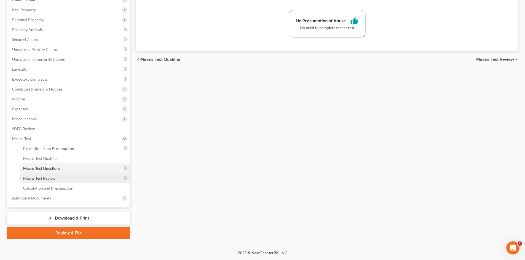
click at [48, 178] on span "Means Test Review" at bounding box center [39, 178] width 32 height 5
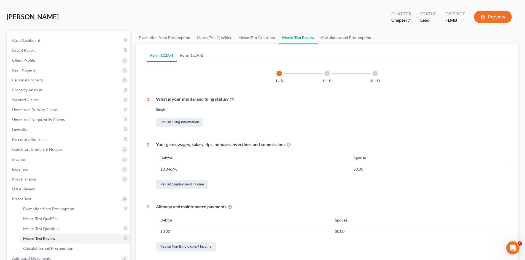
scroll to position [20, 0]
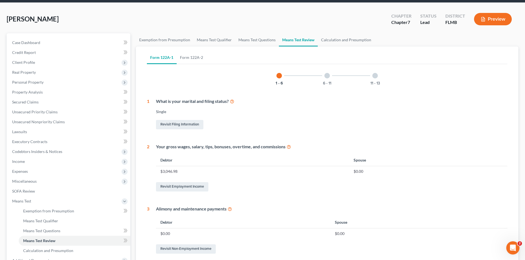
click at [327, 74] on div at bounding box center [327, 76] width 6 height 6
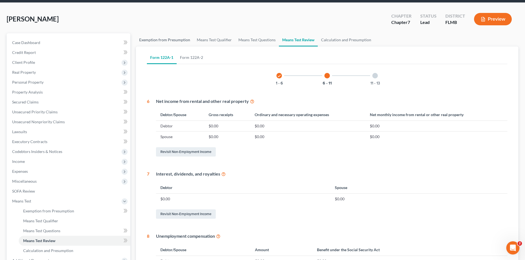
click at [164, 41] on link "Exemption from Presumption" at bounding box center [165, 39] width 58 height 13
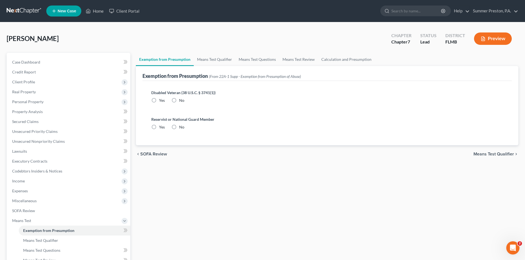
radio input "true"
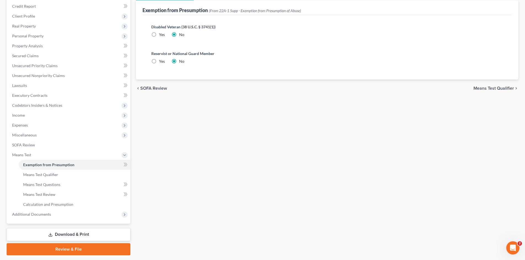
scroll to position [82, 0]
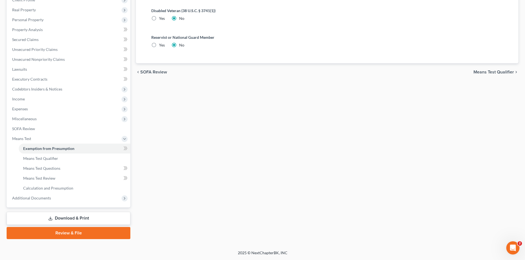
click at [71, 217] on link "Download & Print" at bounding box center [69, 218] width 124 height 13
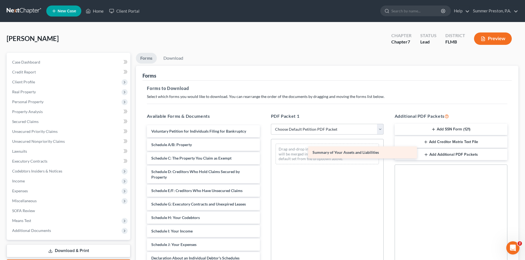
drag, startPoint x: 187, startPoint y: 145, endPoint x: 344, endPoint y: 149, distance: 156.8
click at [264, 151] on div "Summary of Your Assets and Liabilities Voluntary Petition for Individuals Filin…" at bounding box center [202, 250] width 121 height 250
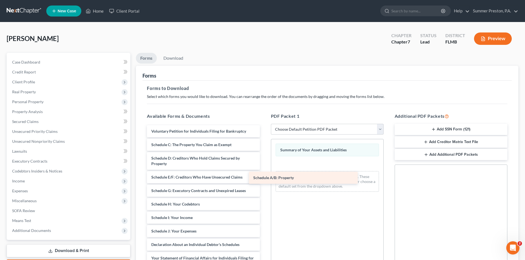
drag, startPoint x: 240, startPoint y: 142, endPoint x: 359, endPoint y: 166, distance: 120.5
click at [264, 169] on div "Schedule A/B: Property Voluntary Petition for Individuals Filing for Bankruptcy…" at bounding box center [202, 243] width 121 height 237
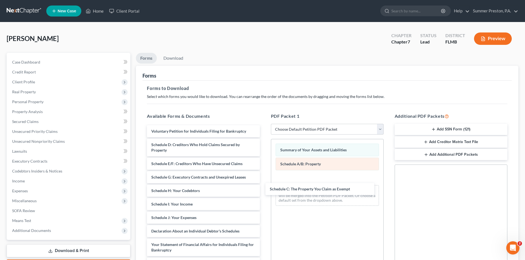
drag, startPoint x: 231, startPoint y: 144, endPoint x: 355, endPoint y: 166, distance: 125.8
click at [264, 177] on div "Schedule C: The Property You Claim as Exempt Voluntary Petition for Individuals…" at bounding box center [202, 236] width 121 height 223
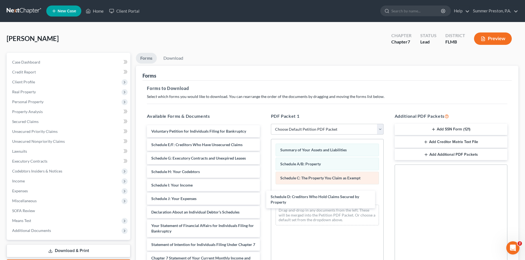
drag, startPoint x: 240, startPoint y: 147, endPoint x: 350, endPoint y: 182, distance: 115.5
click at [264, 193] on div "Schedule D: Creditors Who Hold Claims Secured by Property Voluntary Petition fo…" at bounding box center [202, 227] width 121 height 204
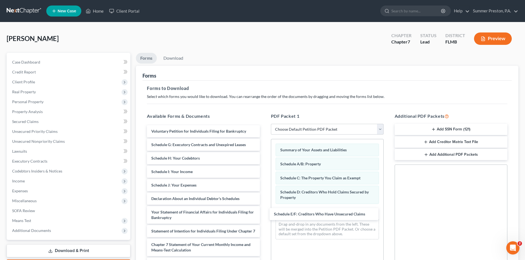
drag, startPoint x: 227, startPoint y: 145, endPoint x: 347, endPoint y: 204, distance: 133.8
click at [264, 211] on div "Schedule E/F: Creditors Who Have Unsecured Claims Voluntary Petition for Indivi…" at bounding box center [202, 220] width 121 height 191
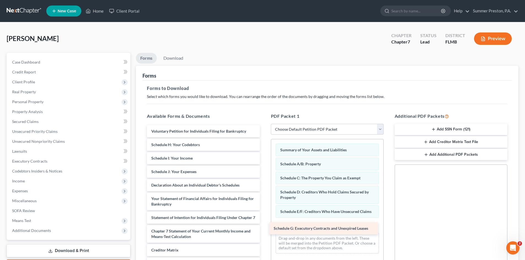
drag, startPoint x: 193, startPoint y: 145, endPoint x: 317, endPoint y: 221, distance: 145.4
click at [264, 221] on div "Schedule G: Executory Contracts and Unexpired Leases Voluntary Petition for Ind…" at bounding box center [202, 213] width 121 height 177
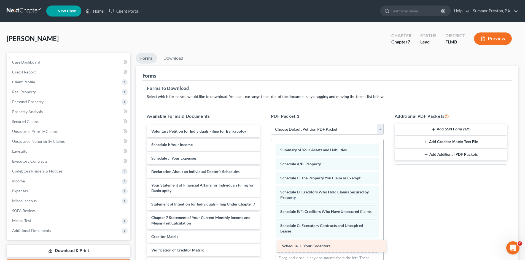
drag, startPoint x: 222, startPoint y: 145, endPoint x: 354, endPoint y: 241, distance: 163.3
click at [264, 242] on div "Schedule H: Your Codebtors Voluntary Petition for Individuals Filing for Bankru…" at bounding box center [202, 207] width 121 height 164
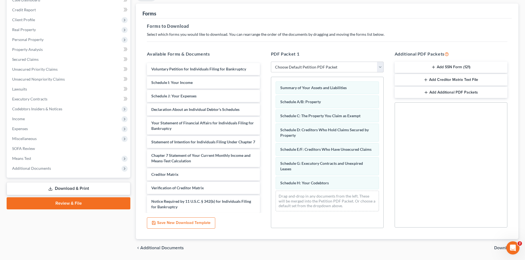
scroll to position [67, 0]
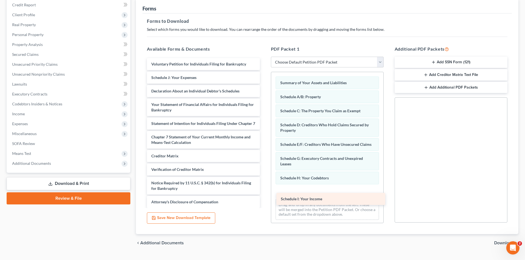
drag, startPoint x: 216, startPoint y: 77, endPoint x: 342, endPoint y: 196, distance: 173.6
click at [264, 196] on div "Schedule I: Your Income Voluntary Petition for Individuals Filing for Bankruptc…" at bounding box center [202, 133] width 121 height 150
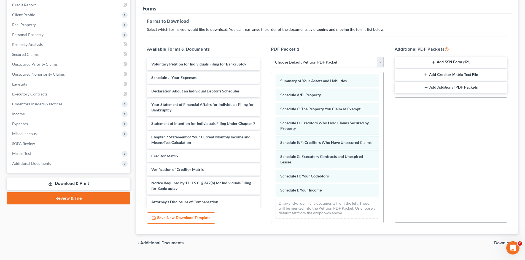
scroll to position [7, 0]
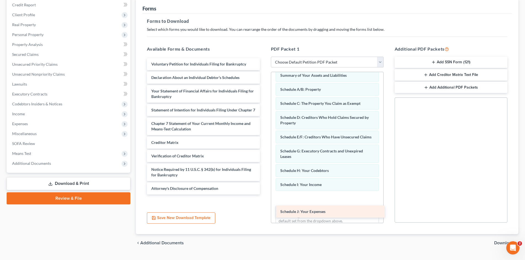
drag, startPoint x: 207, startPoint y: 75, endPoint x: 335, endPoint y: 198, distance: 177.7
click at [264, 195] on div "Schedule J: Your Expenses Voluntary Petition for Individuals Filing for Bankrup…" at bounding box center [202, 126] width 121 height 137
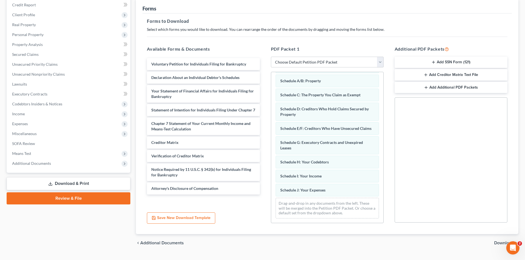
scroll to position [21, 0]
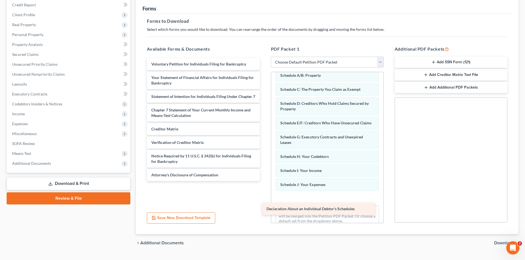
drag, startPoint x: 228, startPoint y: 83, endPoint x: 349, endPoint y: 199, distance: 167.3
click at [264, 181] on div "Declaration About an Individual Debtor's Schedules Voluntary Petition for Indiv…" at bounding box center [202, 119] width 121 height 123
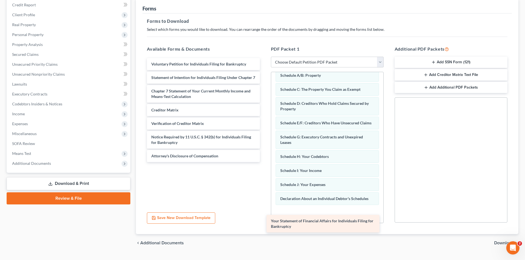
drag, startPoint x: 224, startPoint y: 81, endPoint x: 344, endPoint y: 223, distance: 185.9
click at [264, 162] on div "Your Statement of Financial Affairs for Individuals Filing for Bankruptcy Volun…" at bounding box center [202, 110] width 121 height 104
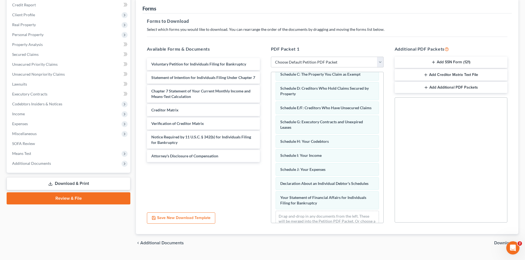
scroll to position [55, 0]
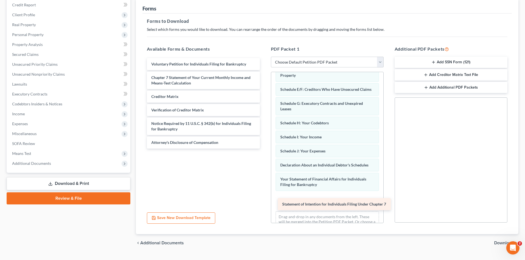
drag, startPoint x: 226, startPoint y: 83, endPoint x: 356, endPoint y: 210, distance: 182.1
click at [264, 149] on div "Statement of Intention for Individuals Filing Under Chapter 7 Voluntary Petitio…" at bounding box center [202, 103] width 121 height 91
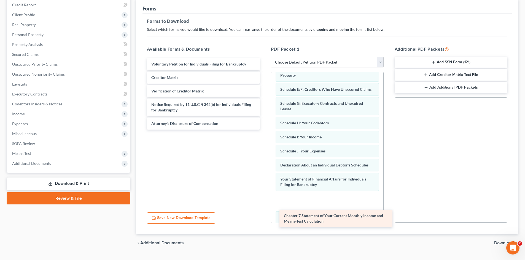
drag, startPoint x: 225, startPoint y: 79, endPoint x: 350, endPoint y: 200, distance: 174.1
click at [264, 130] on div "Chapter 7 Statement of Your Current Monthly Income and Means-Test Calculation V…" at bounding box center [202, 94] width 121 height 72
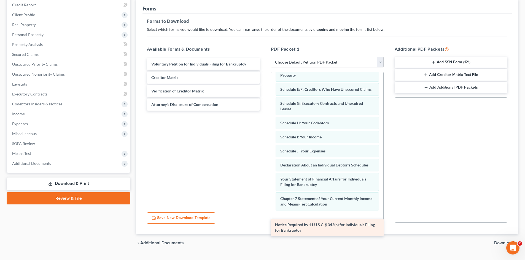
drag, startPoint x: 229, startPoint y: 106, endPoint x: 352, endPoint y: 223, distance: 169.7
click at [264, 111] on div "Notice Required by 11 U.S.C. § 342(b) for Individuals Filing for Bankruptcy Vol…" at bounding box center [202, 84] width 121 height 53
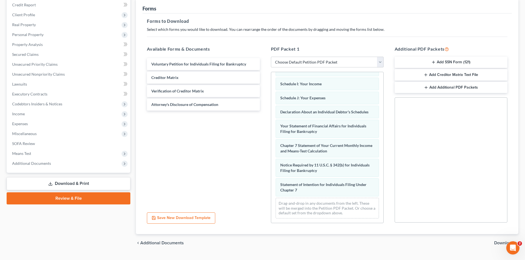
scroll to position [114, 0]
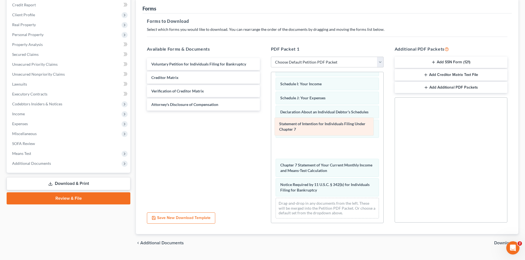
drag, startPoint x: 323, startPoint y: 193, endPoint x: 321, endPoint y: 132, distance: 60.9
click at [321, 132] on div "Statement of Intention for Individuals Filing Under Chapter 7 Summary of Your A…" at bounding box center [327, 93] width 112 height 259
drag, startPoint x: 310, startPoint y: 151, endPoint x: 308, endPoint y: 131, distance: 20.5
click at [308, 131] on div "Statement of Intention for Individuals Filing Under Chapter 7 Summary of Your A…" at bounding box center [327, 93] width 112 height 259
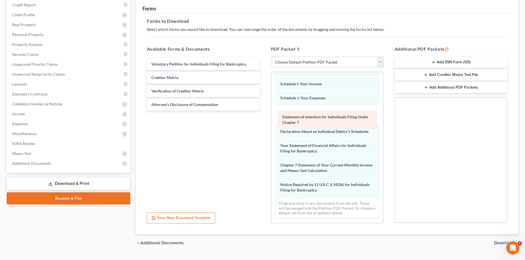
drag, startPoint x: 312, startPoint y: 149, endPoint x: 314, endPoint y: 120, distance: 28.7
click at [314, 120] on div "Statement of Intention for Individuals Filing Under Chapter 7 Summary of Your A…" at bounding box center [327, 93] width 112 height 259
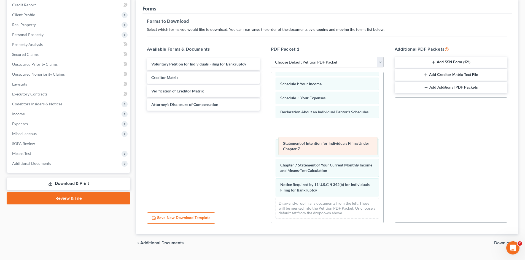
drag, startPoint x: 307, startPoint y: 115, endPoint x: 308, endPoint y: 137, distance: 22.6
click at [308, 139] on div "Statement of Intention for Individuals Filing Under Chapter 7 Summary of Your A…" at bounding box center [327, 93] width 112 height 259
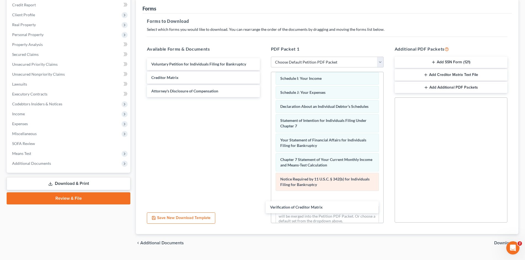
drag, startPoint x: 189, startPoint y: 92, endPoint x: 307, endPoint y: 194, distance: 156.6
click at [264, 97] on div "Verification of Creditor Matrix Voluntary Petition for Individuals Filing for B…" at bounding box center [202, 77] width 121 height 39
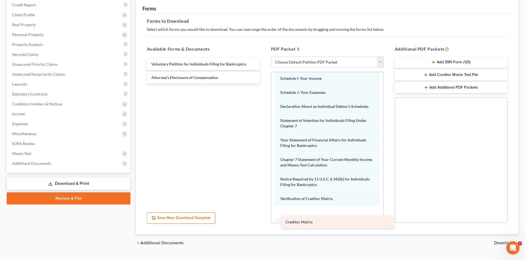
drag, startPoint x: 190, startPoint y: 76, endPoint x: 321, endPoint y: 216, distance: 192.5
click at [264, 84] on div "Creditor Matrix Voluntary Petition for Individuals Filing for Bankruptcy Credit…" at bounding box center [202, 71] width 121 height 26
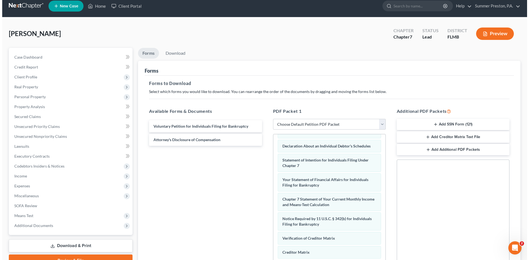
scroll to position [0, 0]
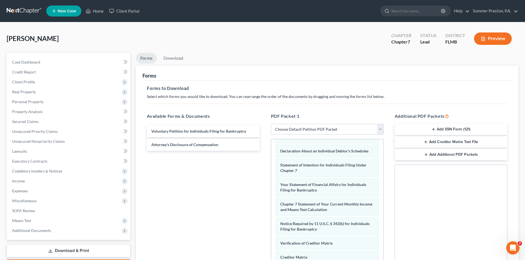
click at [453, 129] on button "Add SSN Form (121)" at bounding box center [450, 130] width 113 height 12
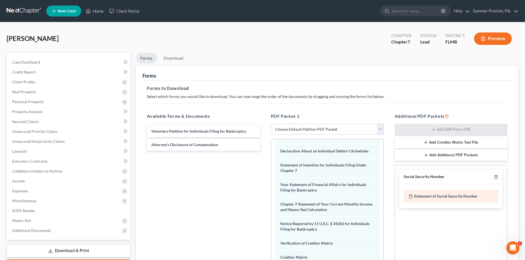
click at [432, 199] on div "Statement of Social Security Number" at bounding box center [451, 196] width 94 height 13
click at [175, 58] on link "Download" at bounding box center [173, 58] width 29 height 11
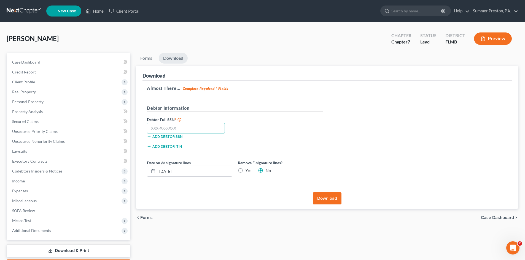
click at [184, 130] on input "text" at bounding box center [186, 128] width 78 height 11
type input "258-31-5498"
click at [331, 195] on button "Download" at bounding box center [327, 199] width 29 height 12
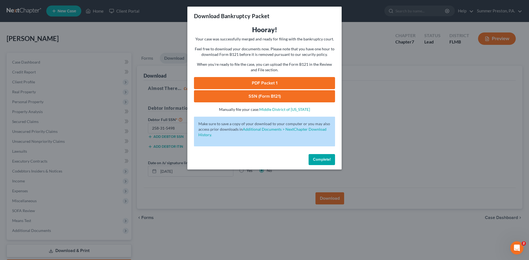
click at [259, 82] on link "PDF Packet 1" at bounding box center [264, 83] width 141 height 12
click at [266, 97] on link "SSN (Form B121)" at bounding box center [264, 96] width 141 height 12
